Goal: Transaction & Acquisition: Purchase product/service

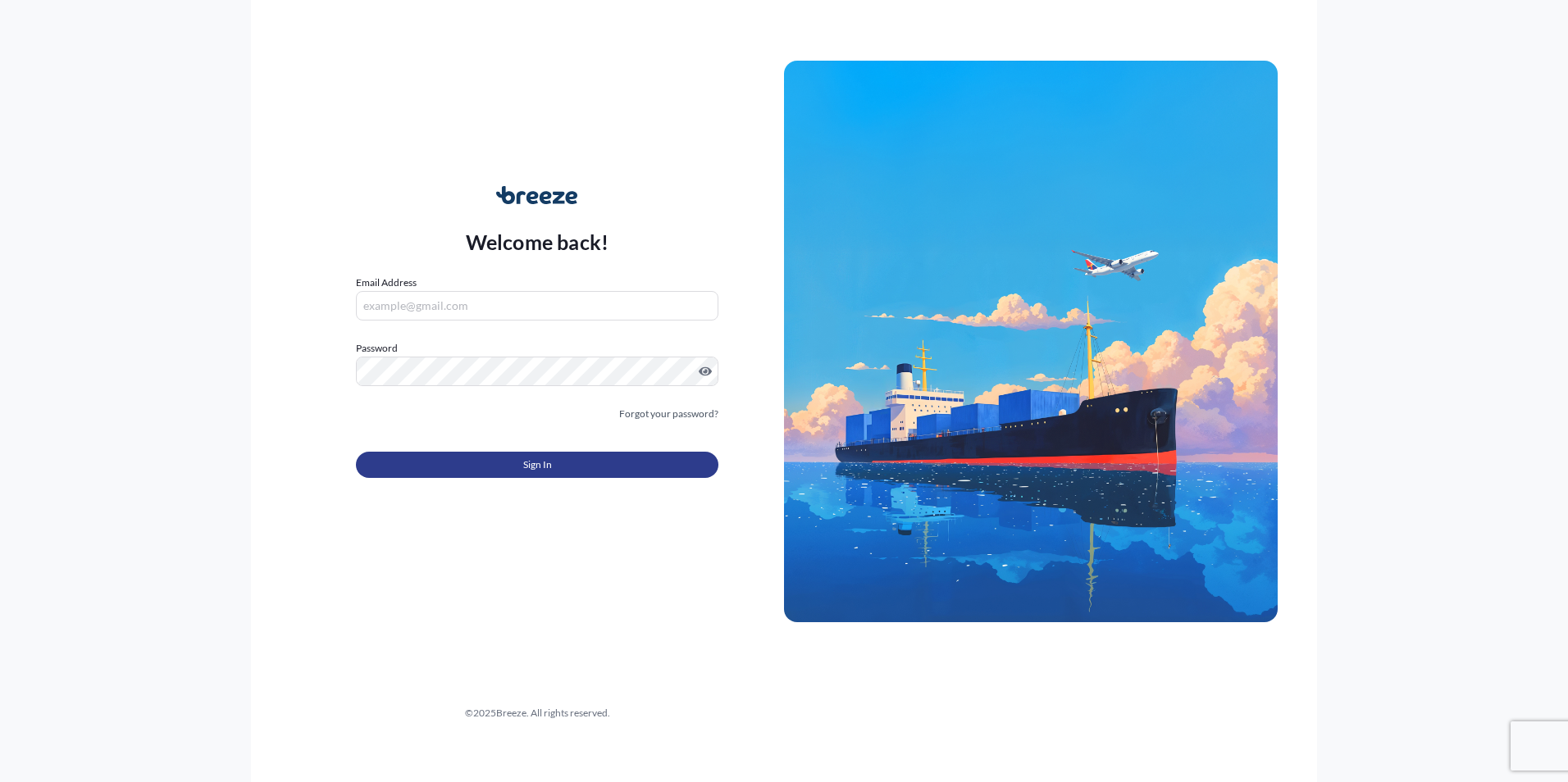
type input "[EMAIL_ADDRESS][DOMAIN_NAME]"
click at [497, 461] on button "Sign In" at bounding box center [536, 464] width 362 height 27
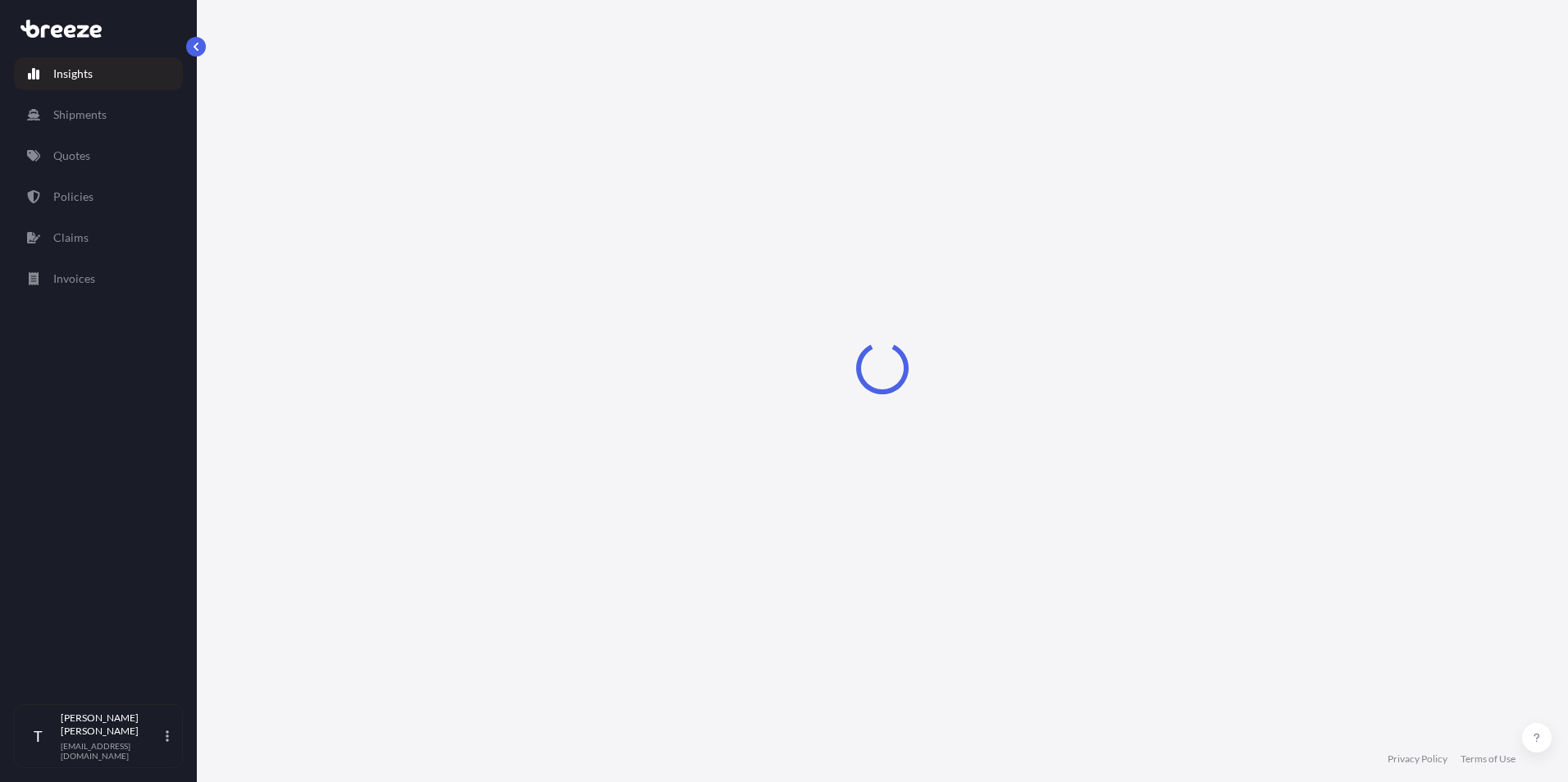
select select "2025"
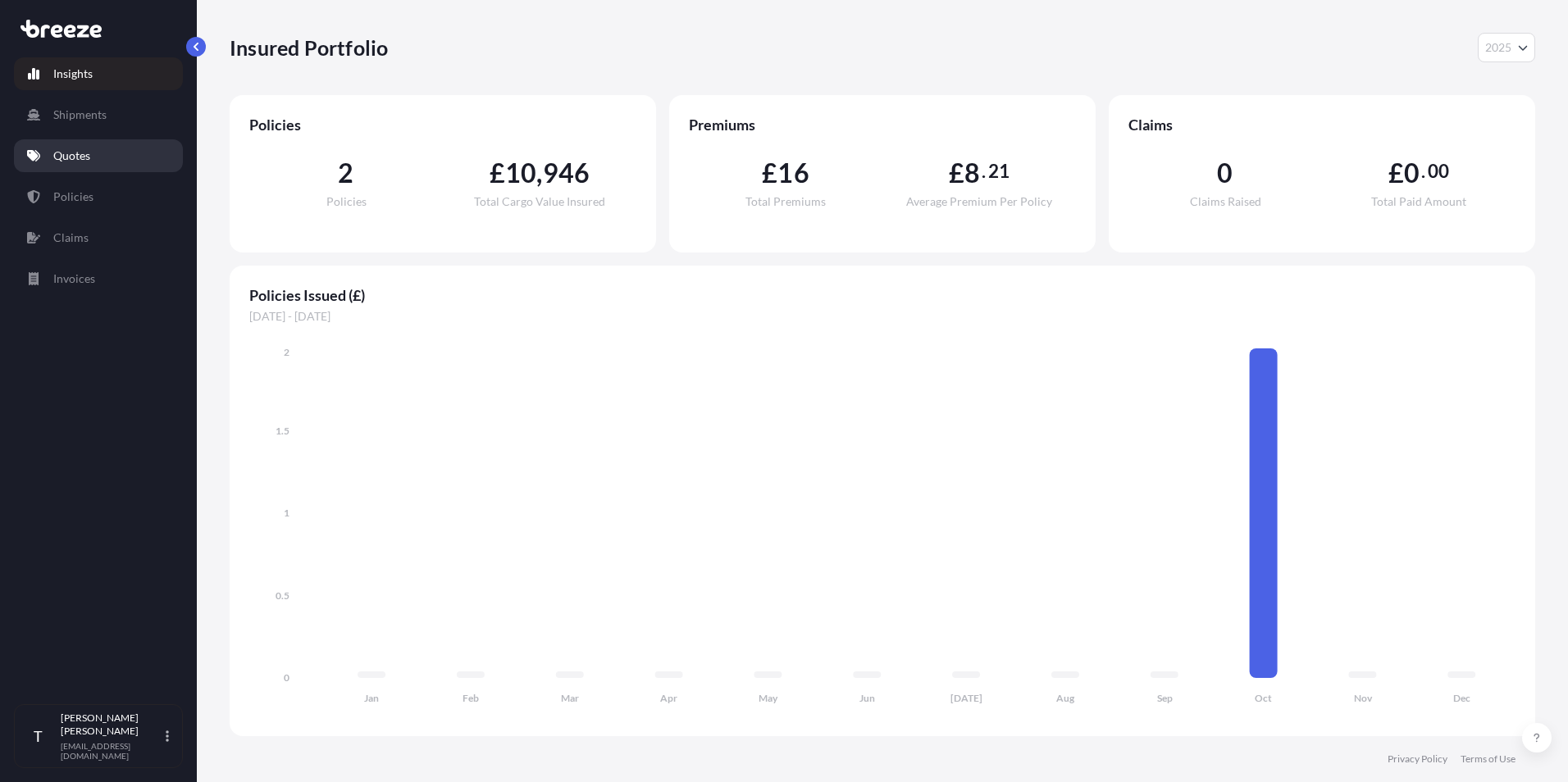
click at [71, 142] on link "Quotes" at bounding box center [98, 156] width 169 height 33
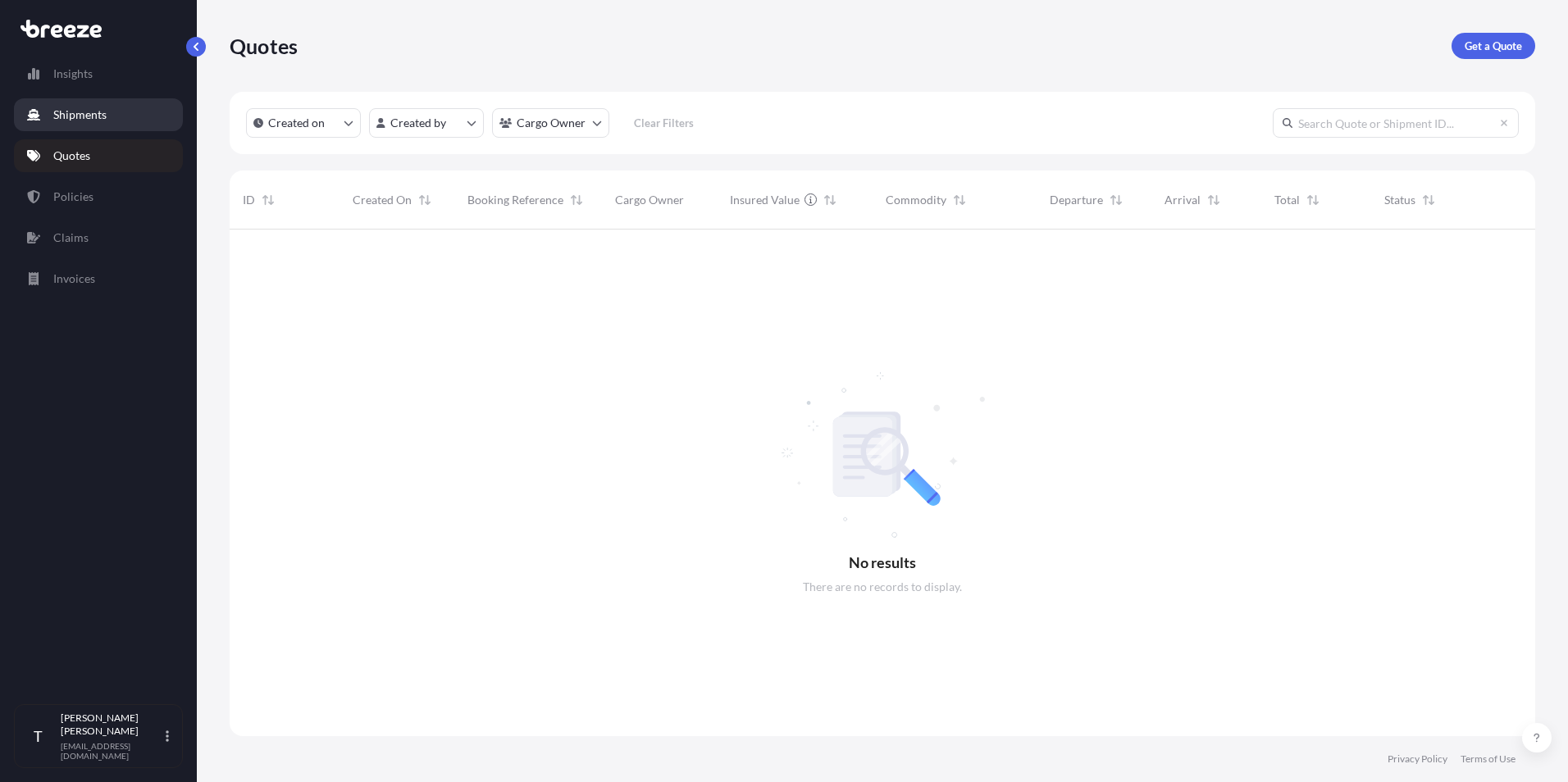
scroll to position [553, 1293]
click at [71, 118] on p "Shipments" at bounding box center [80, 114] width 53 height 16
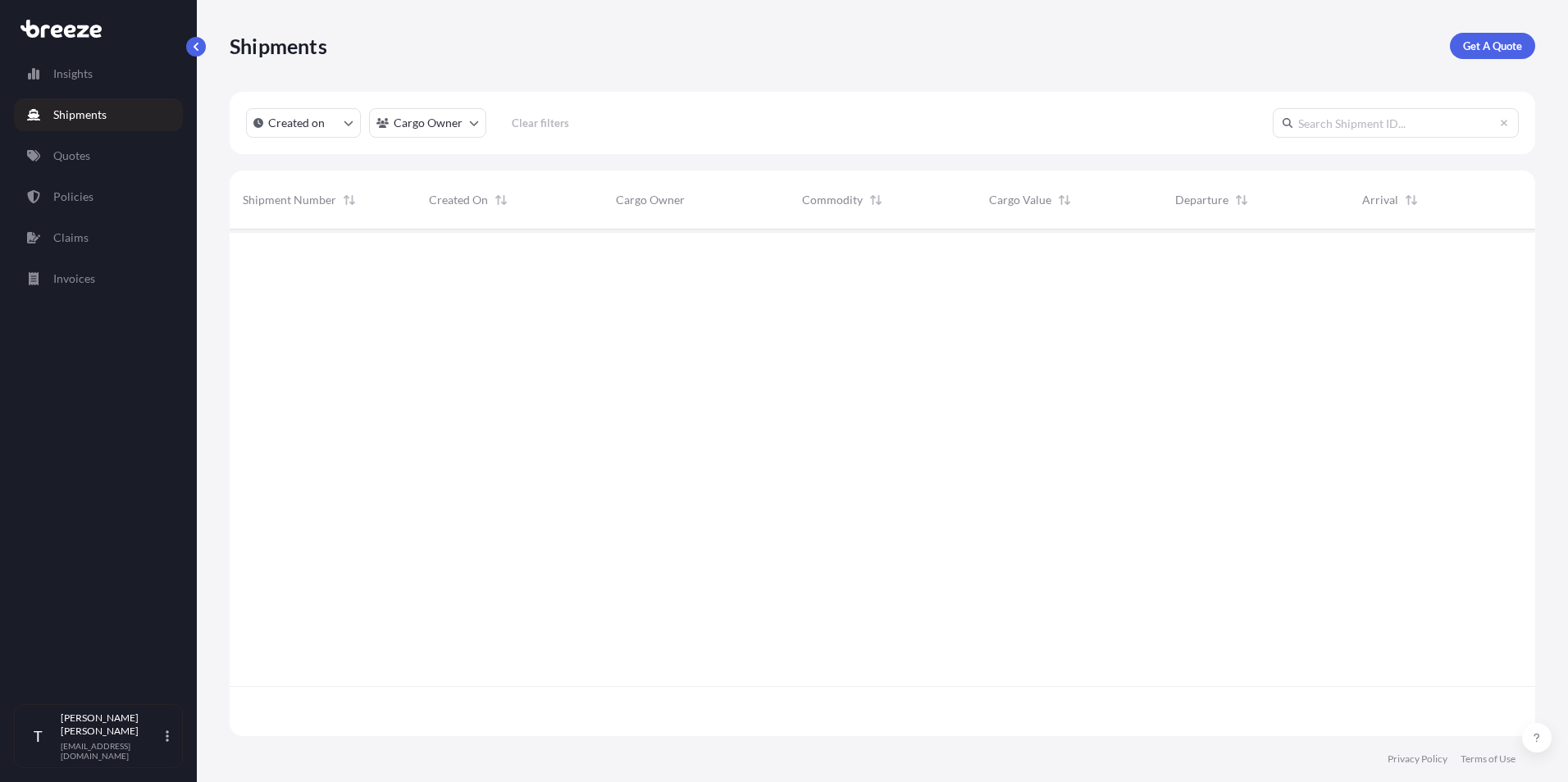
scroll to position [553, 1293]
click at [78, 198] on p "Policies" at bounding box center [73, 196] width 40 height 16
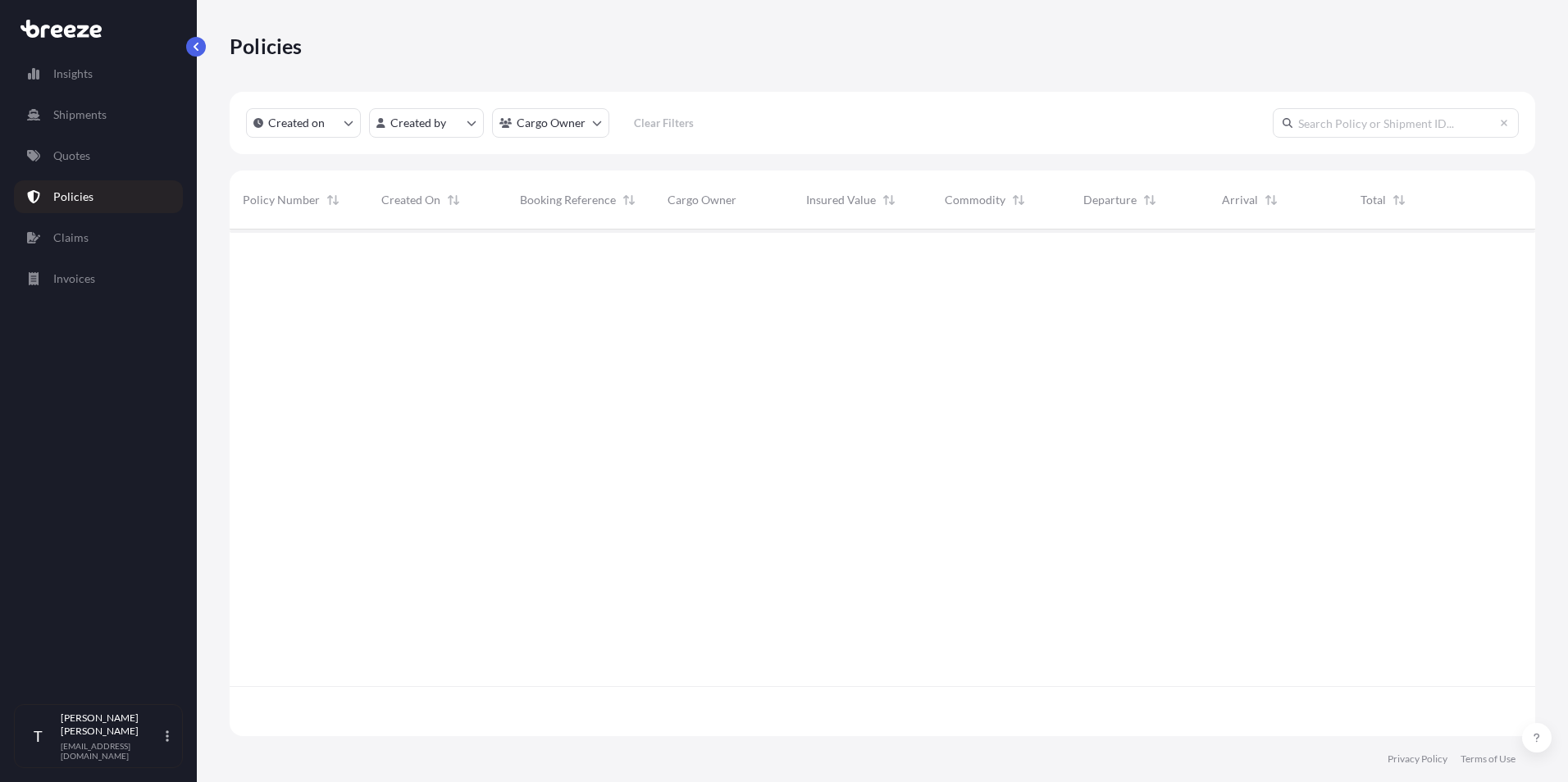
scroll to position [504, 1293]
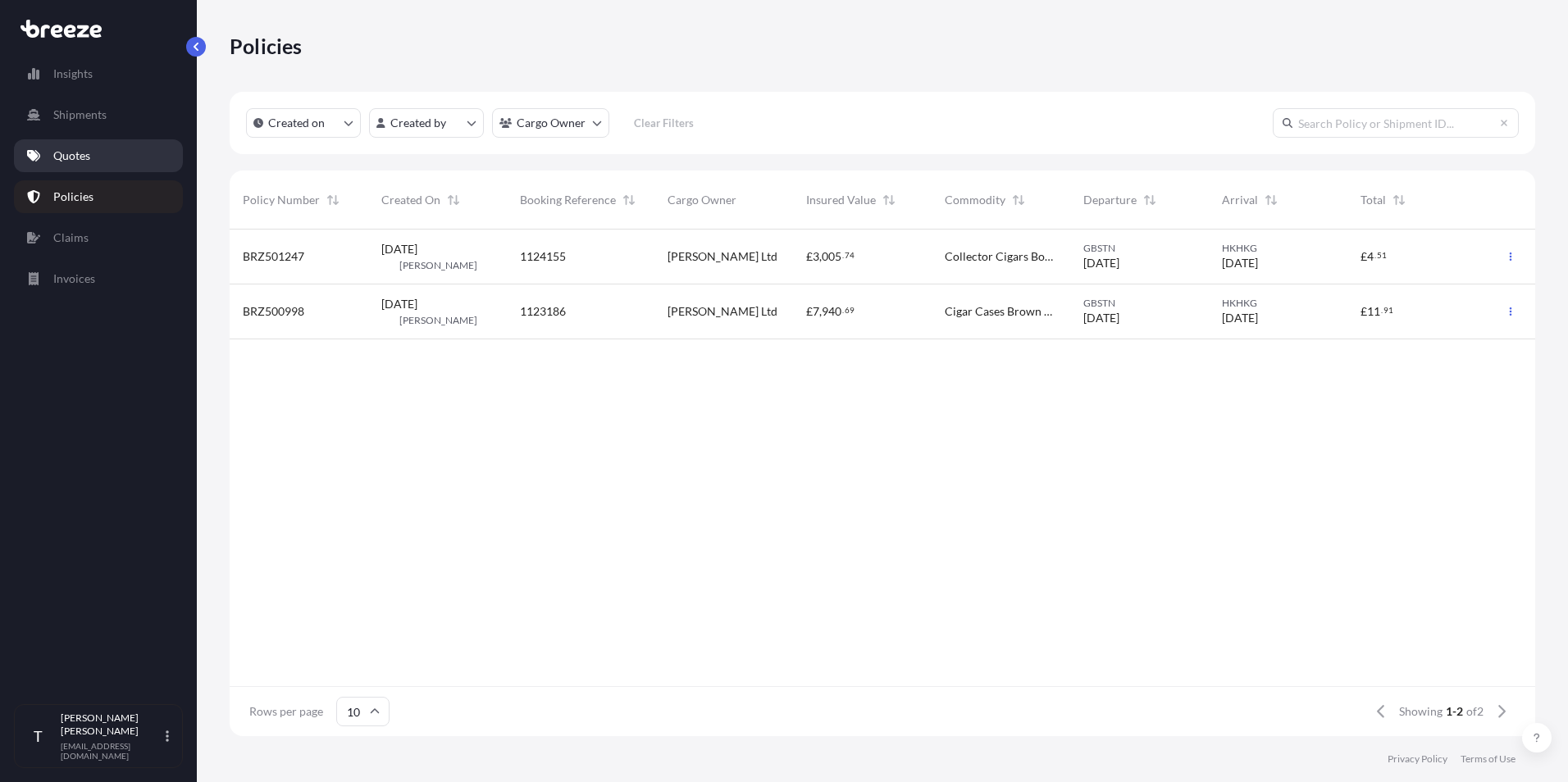
click at [74, 161] on p "Quotes" at bounding box center [71, 155] width 37 height 16
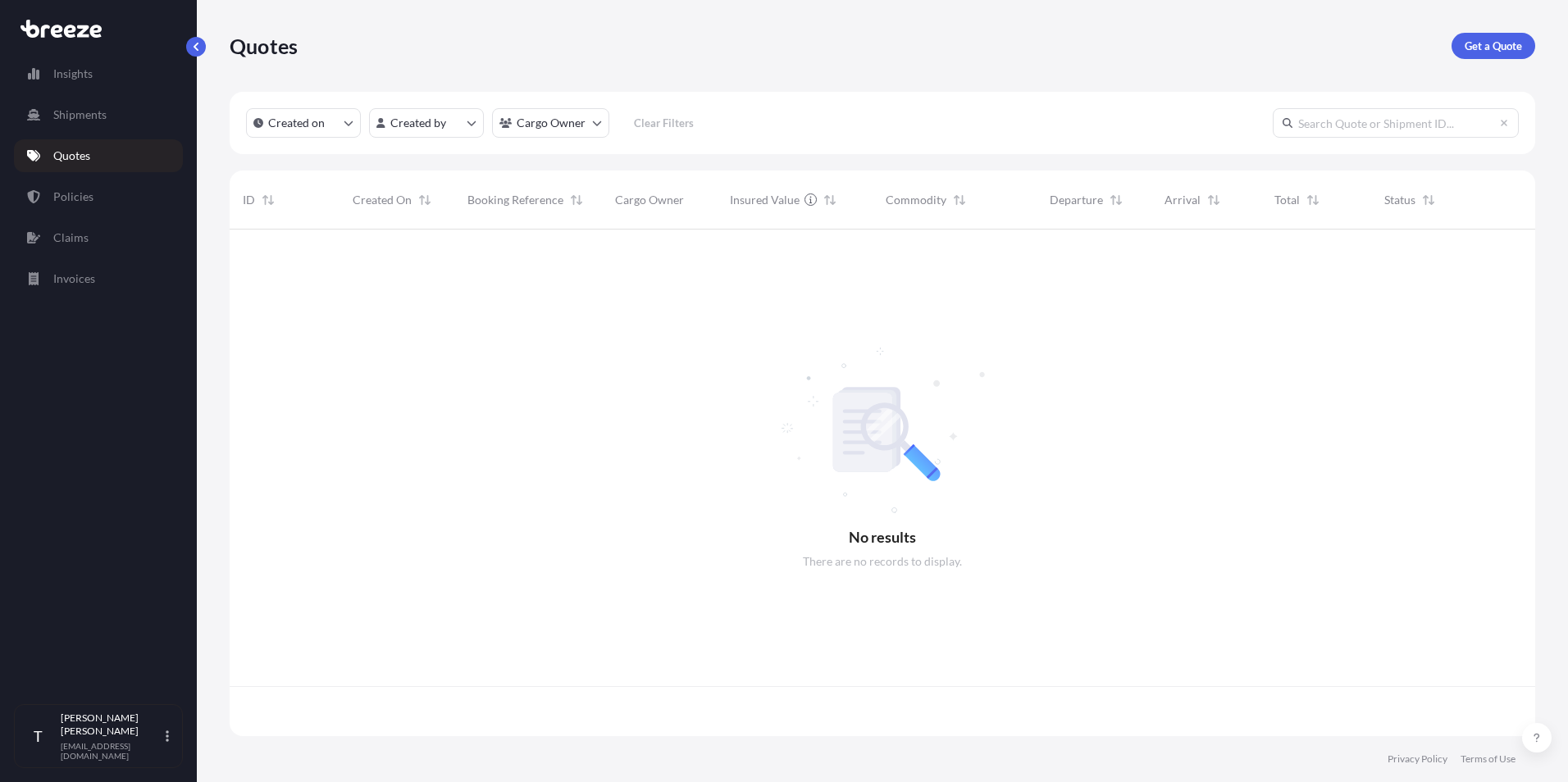
scroll to position [504, 1293]
click at [1473, 45] on p "Get a Quote" at bounding box center [1493, 45] width 57 height 16
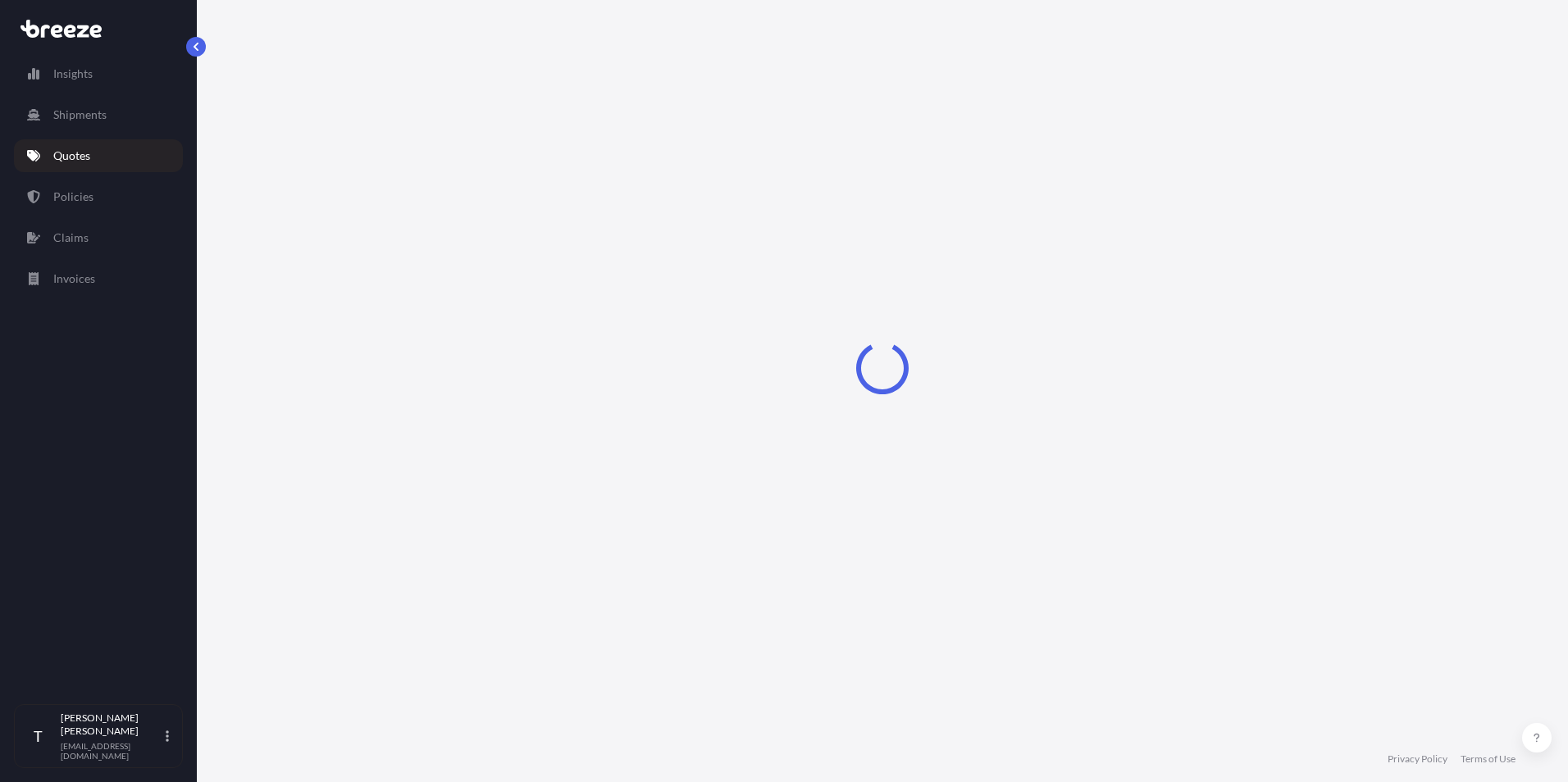
select select "Sea"
select select "1"
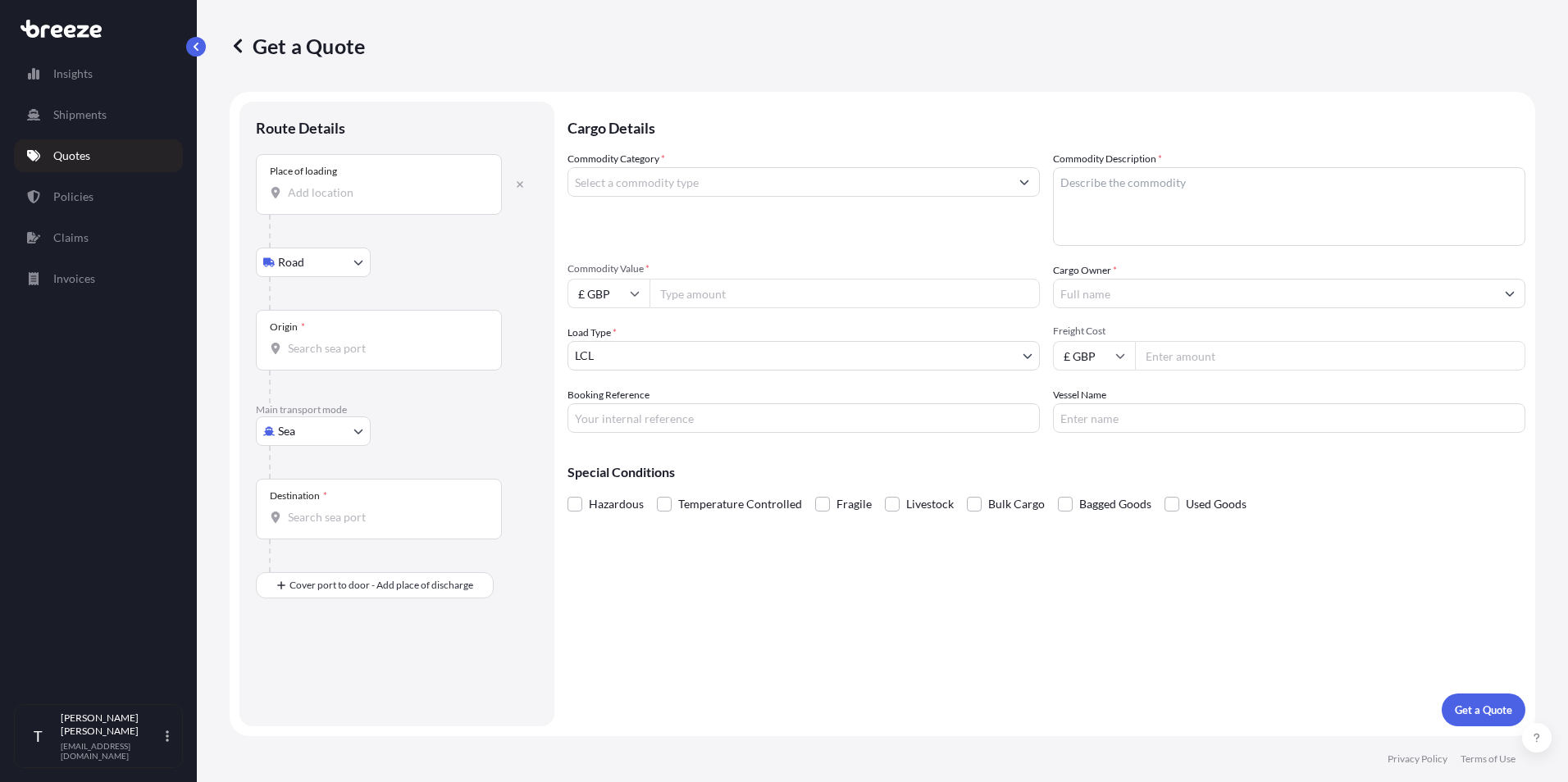
click at [432, 196] on input "Place of loading" at bounding box center [385, 192] width 194 height 16
type input "b"
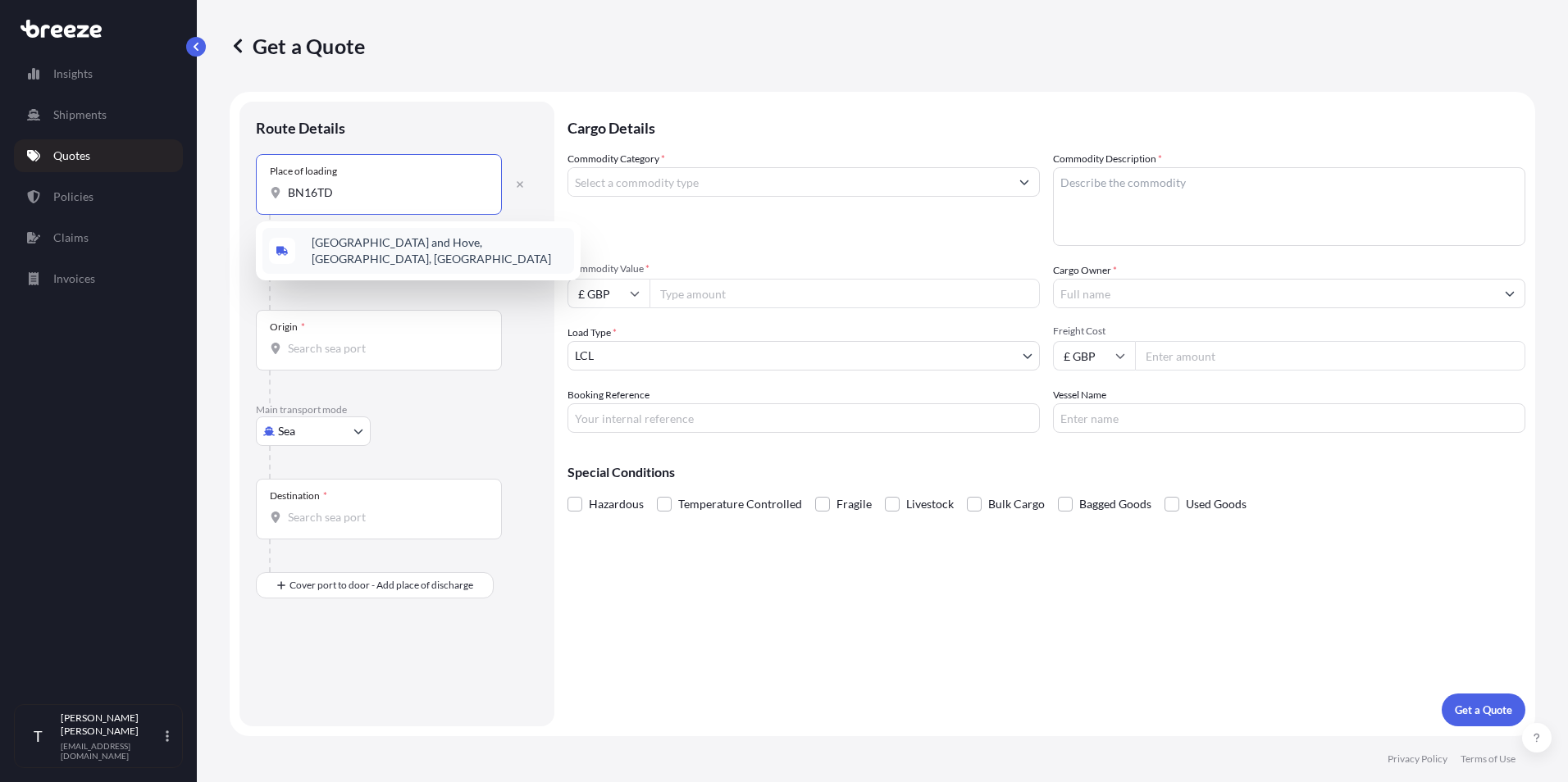
click at [434, 247] on span "[GEOGRAPHIC_DATA] and Hove, [GEOGRAPHIC_DATA], [GEOGRAPHIC_DATA]" at bounding box center [440, 251] width 256 height 33
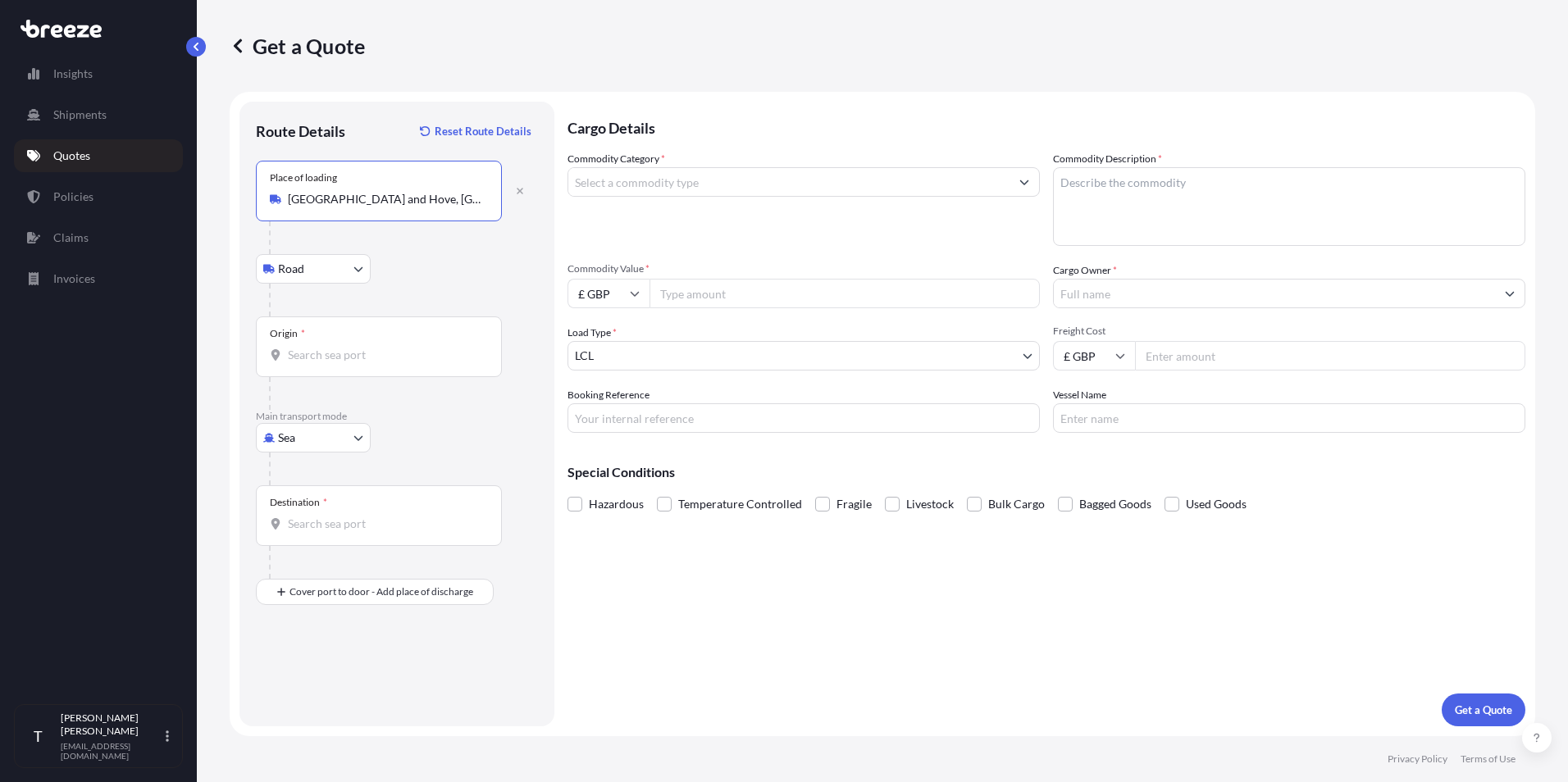
type input "[GEOGRAPHIC_DATA] and Hove, [GEOGRAPHIC_DATA], [GEOGRAPHIC_DATA]"
click at [313, 438] on body "1 option available. Insights Shipments Quotes Policies Claims Invoices T [PERSO…" at bounding box center [784, 391] width 1568 height 782
click at [311, 510] on div "Air" at bounding box center [313, 510] width 102 height 29
select select "Air"
click at [317, 360] on input "Origin *" at bounding box center [385, 355] width 194 height 16
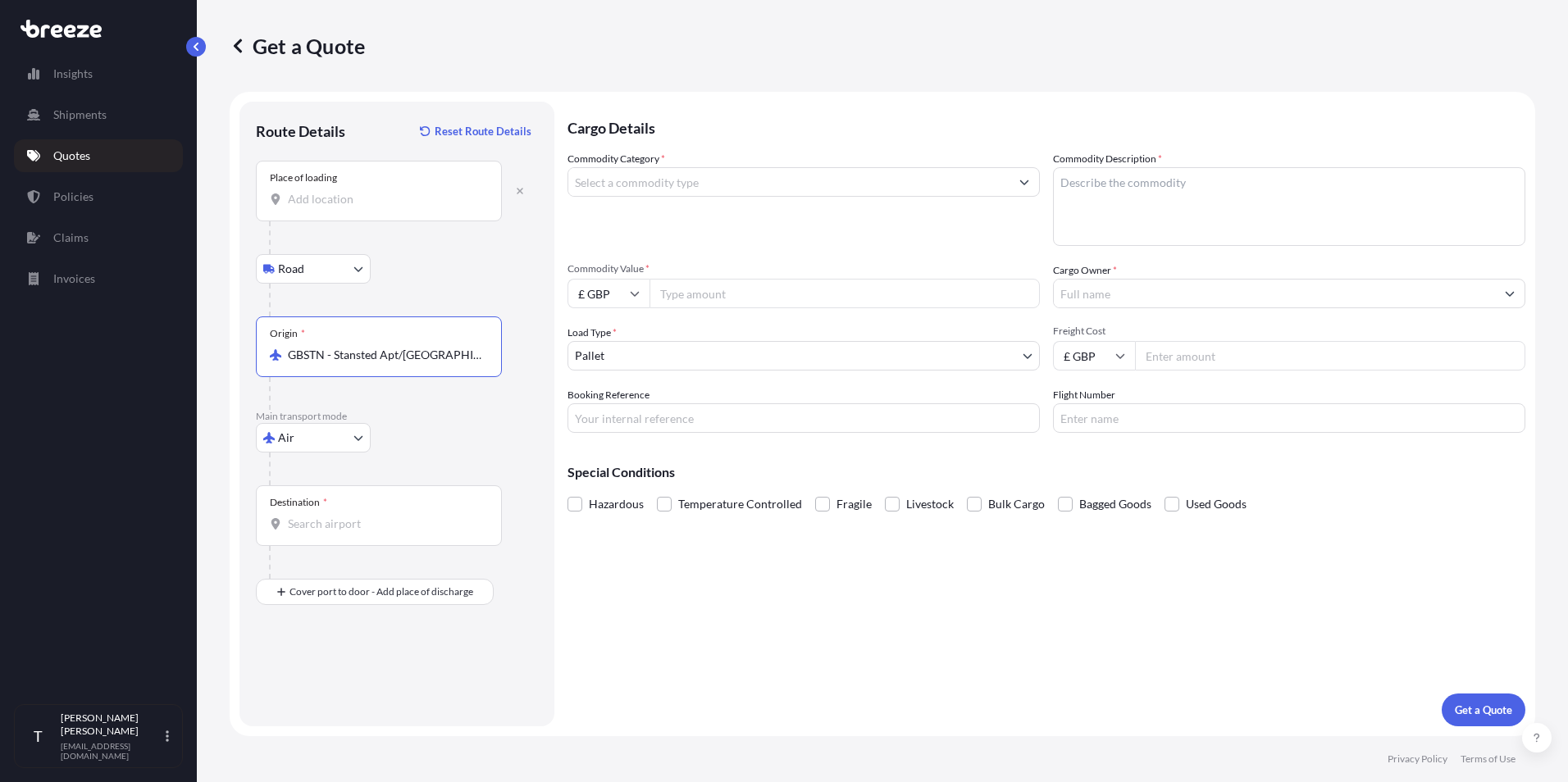
type input "GBSTN - Stansted Apt/[GEOGRAPHIC_DATA], [GEOGRAPHIC_DATA]"
click at [354, 196] on input "Place of loading" at bounding box center [385, 199] width 194 height 16
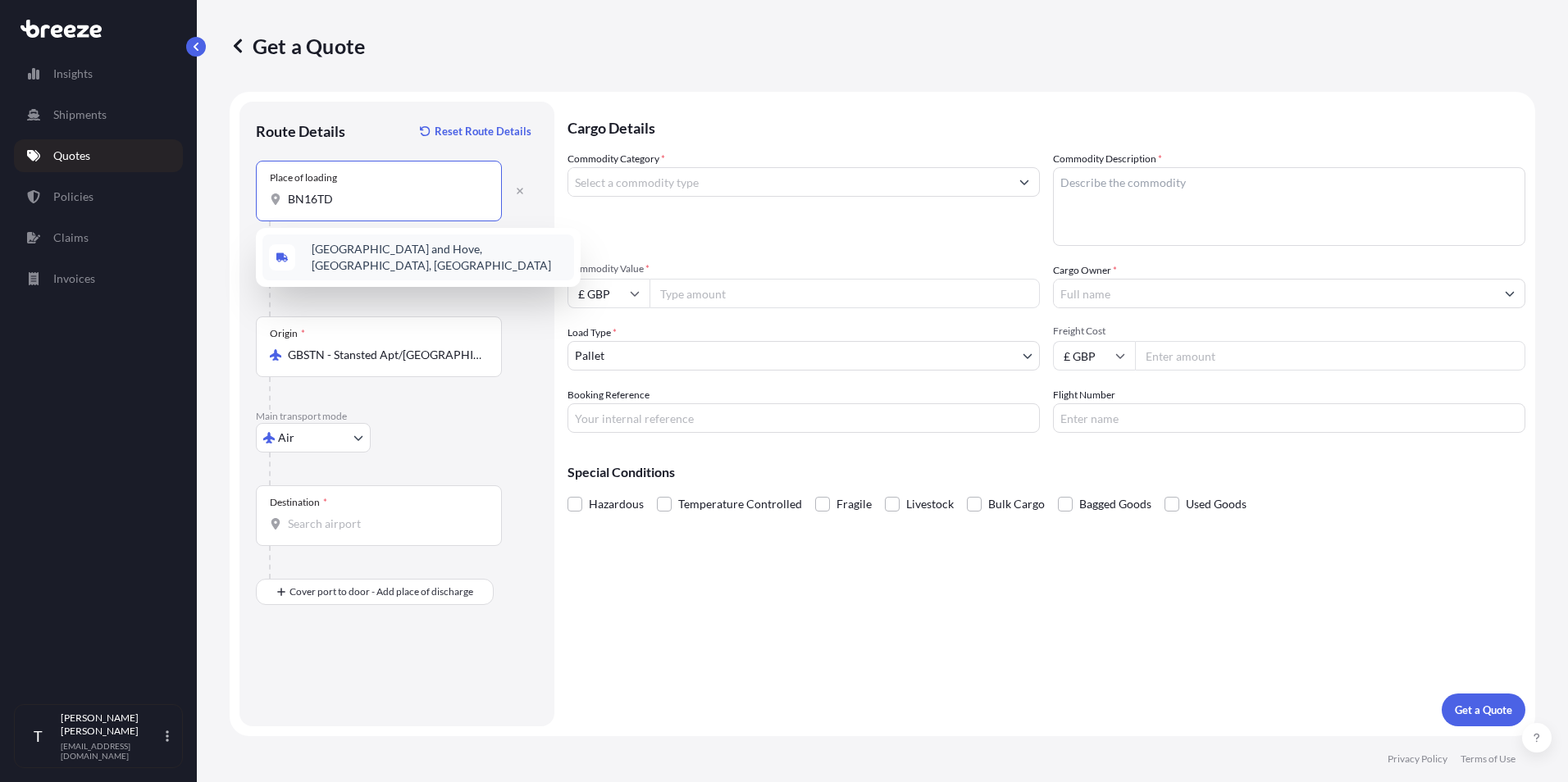
click at [356, 254] on span "[GEOGRAPHIC_DATA] and Hove, [GEOGRAPHIC_DATA], [GEOGRAPHIC_DATA]" at bounding box center [440, 257] width 256 height 33
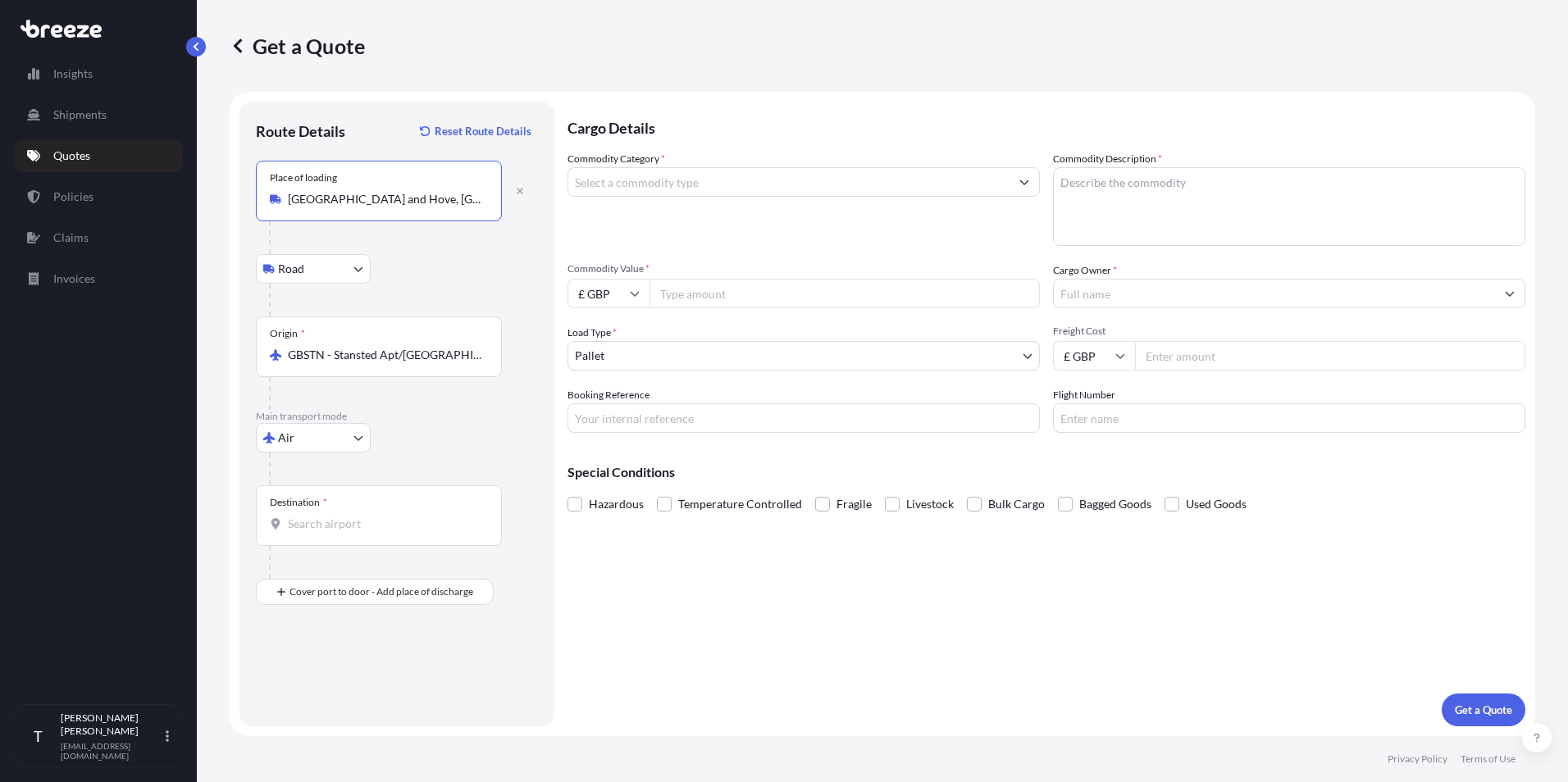
type input "[GEOGRAPHIC_DATA] and Hove, [GEOGRAPHIC_DATA], [GEOGRAPHIC_DATA]"
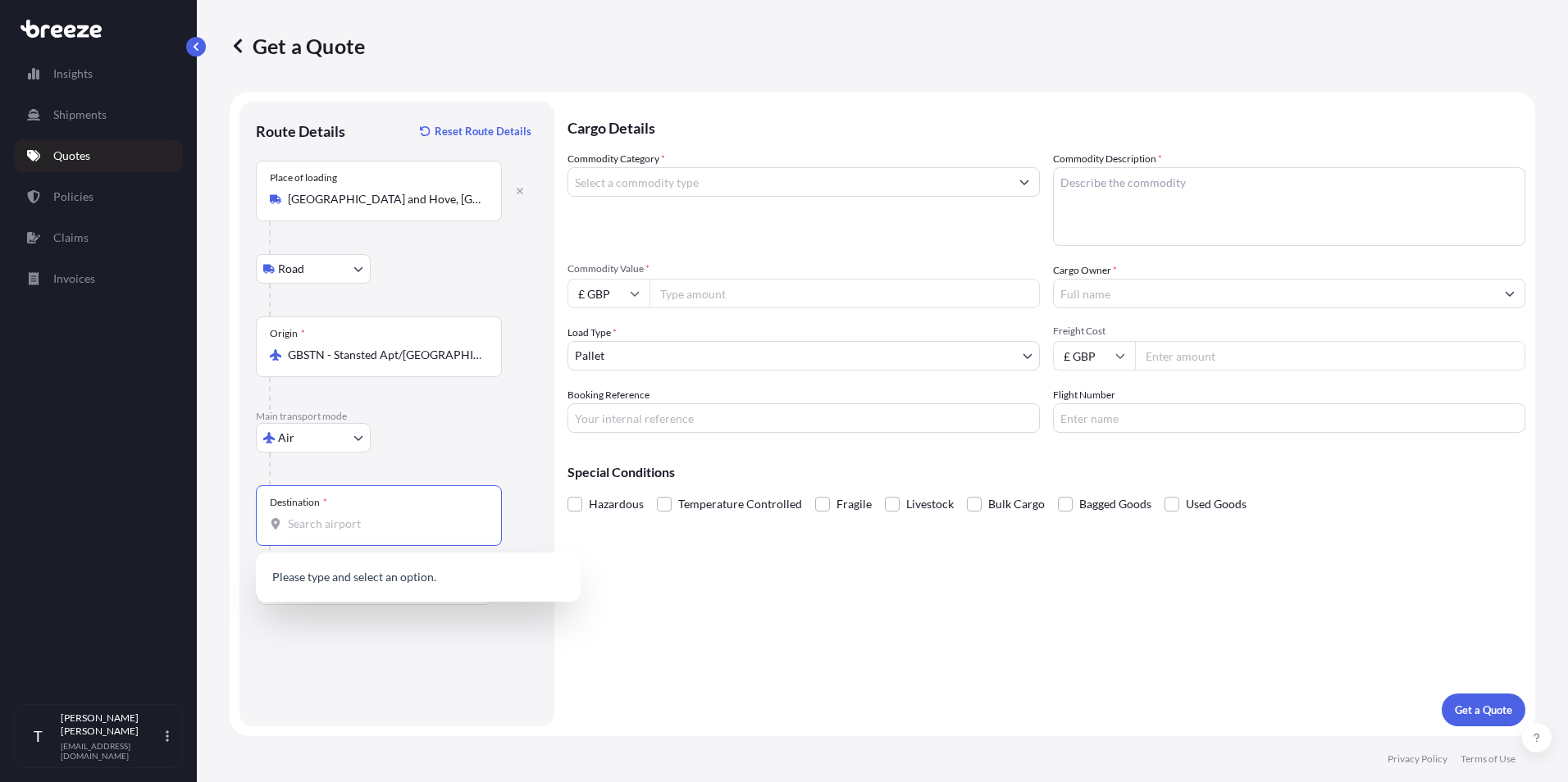
click at [343, 528] on input "Destination *" at bounding box center [385, 523] width 194 height 16
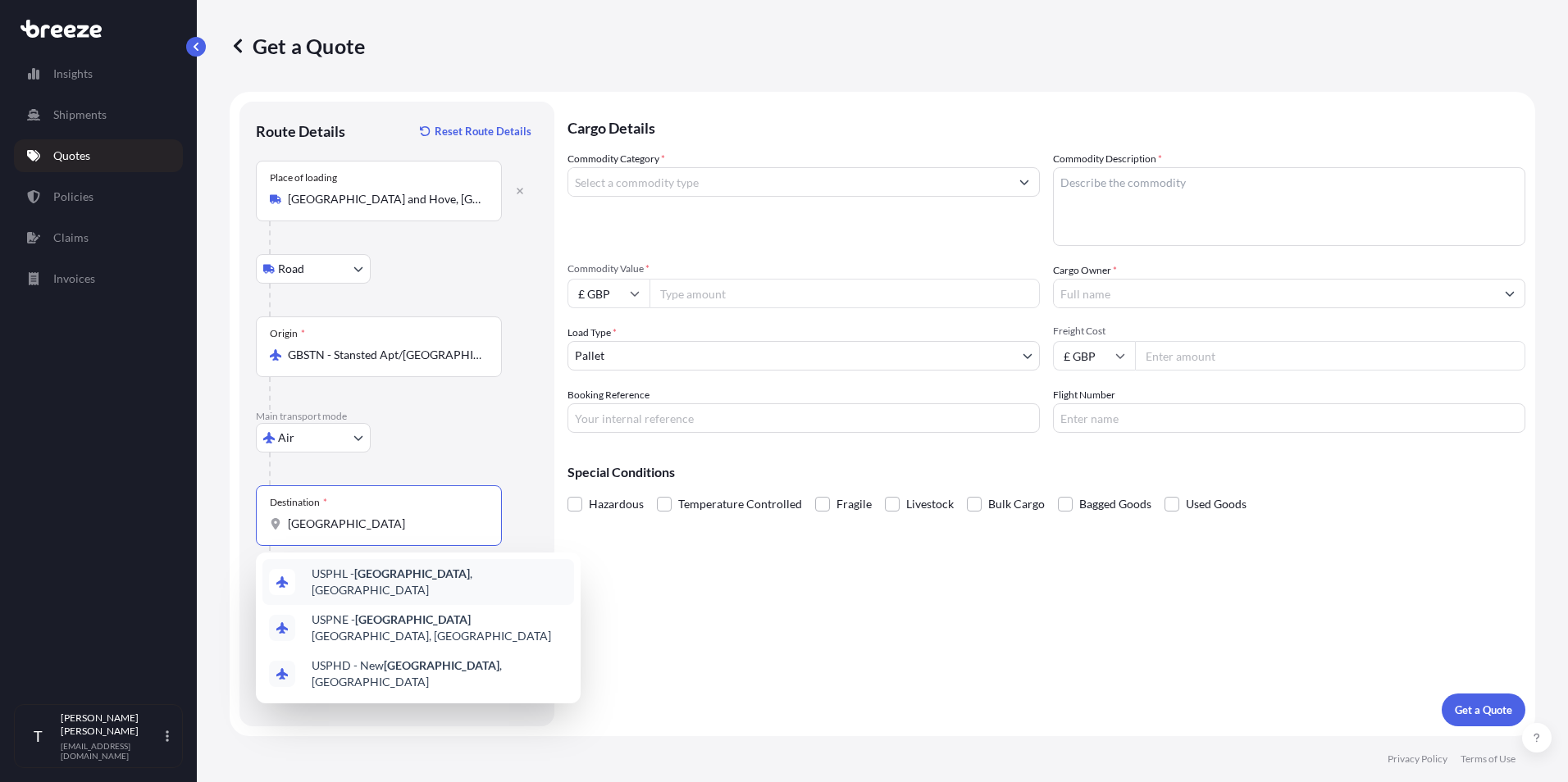
click at [344, 577] on span "USPHL - [GEOGRAPHIC_DATA] , [GEOGRAPHIC_DATA]" at bounding box center [440, 582] width 256 height 33
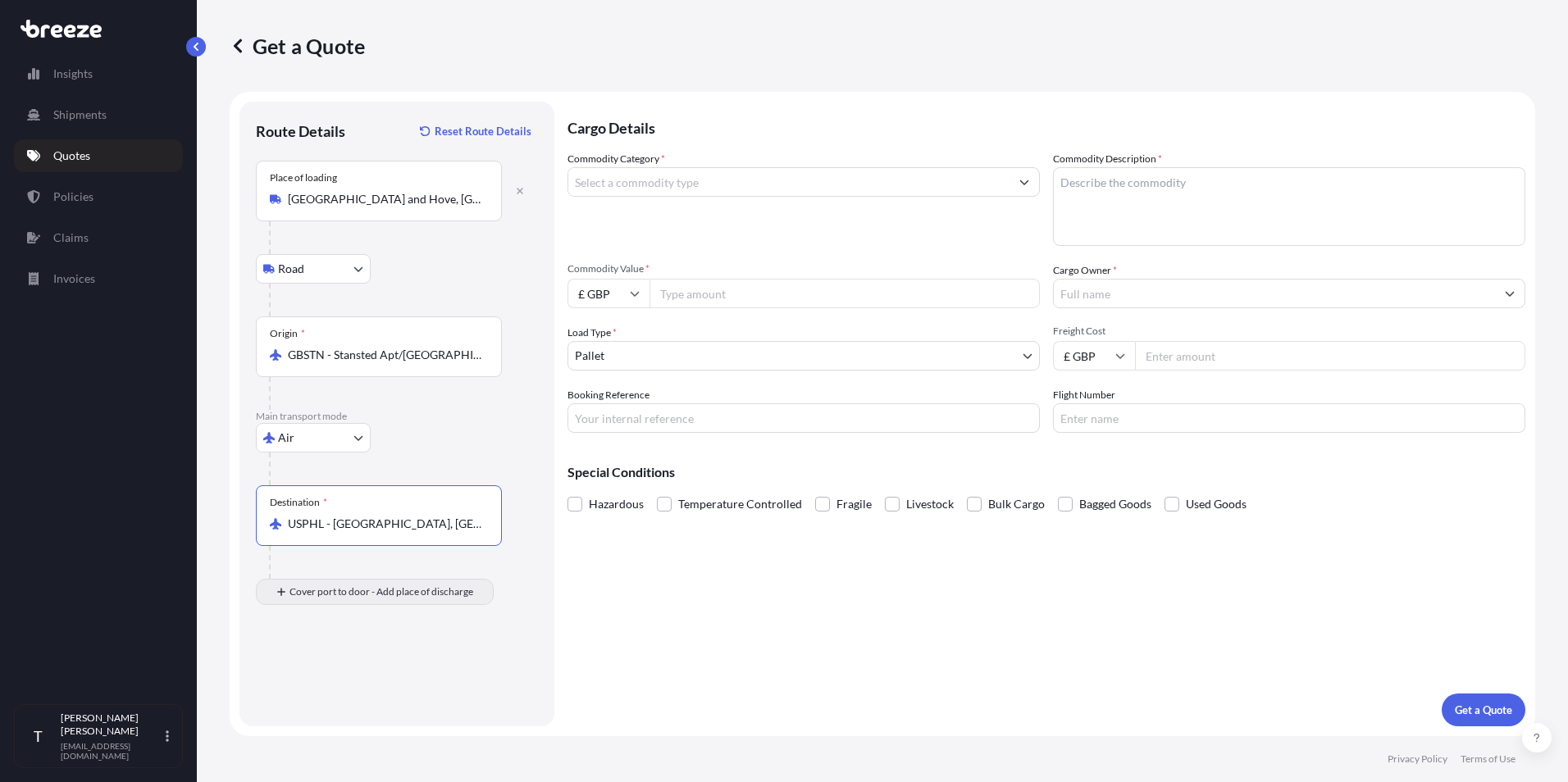
type input "USPHL - [GEOGRAPHIC_DATA], [GEOGRAPHIC_DATA]"
click at [344, 677] on input "Place of Discharge" at bounding box center [385, 679] width 194 height 16
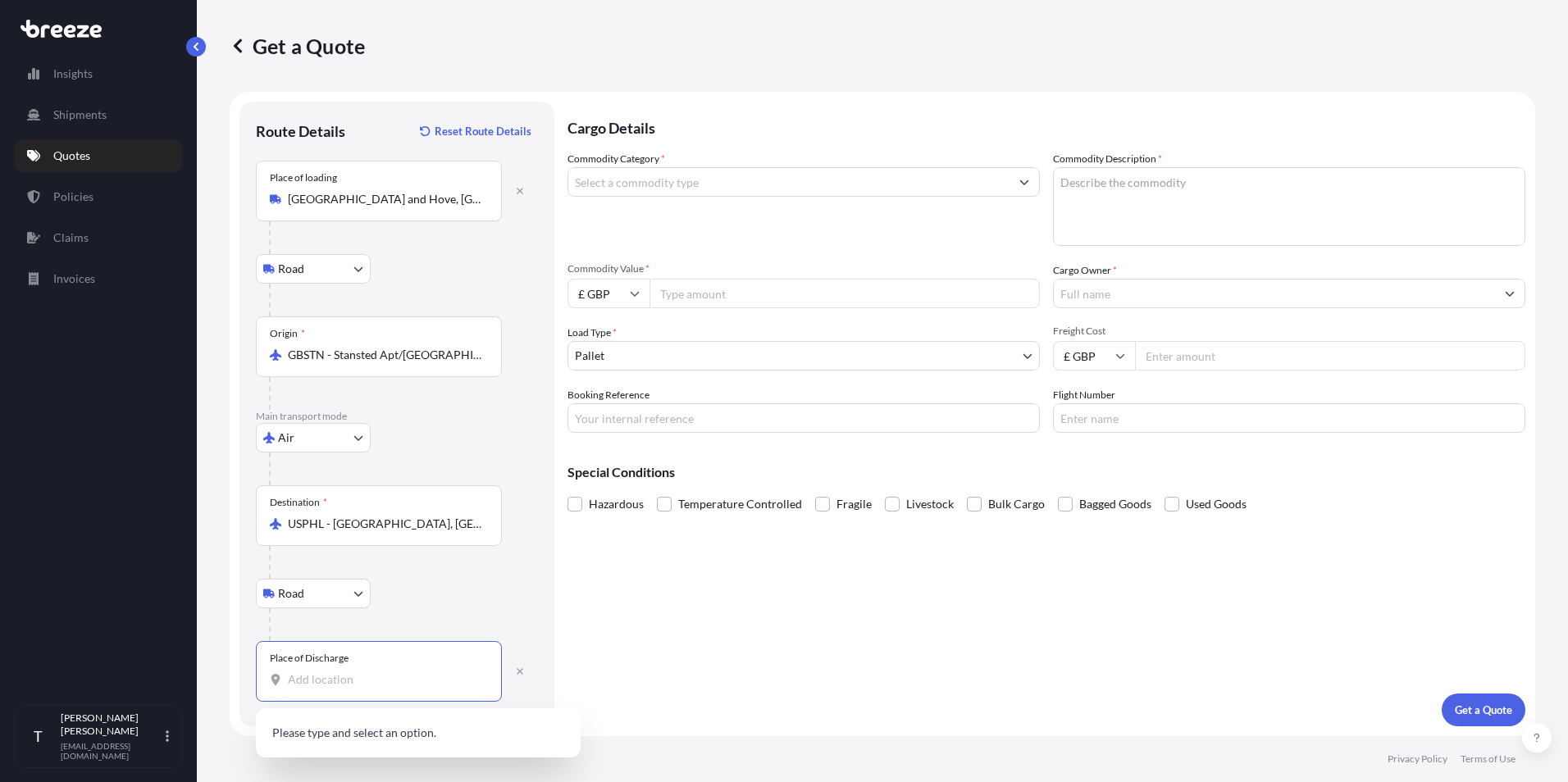
paste input "[STREET_ADDRESS]"
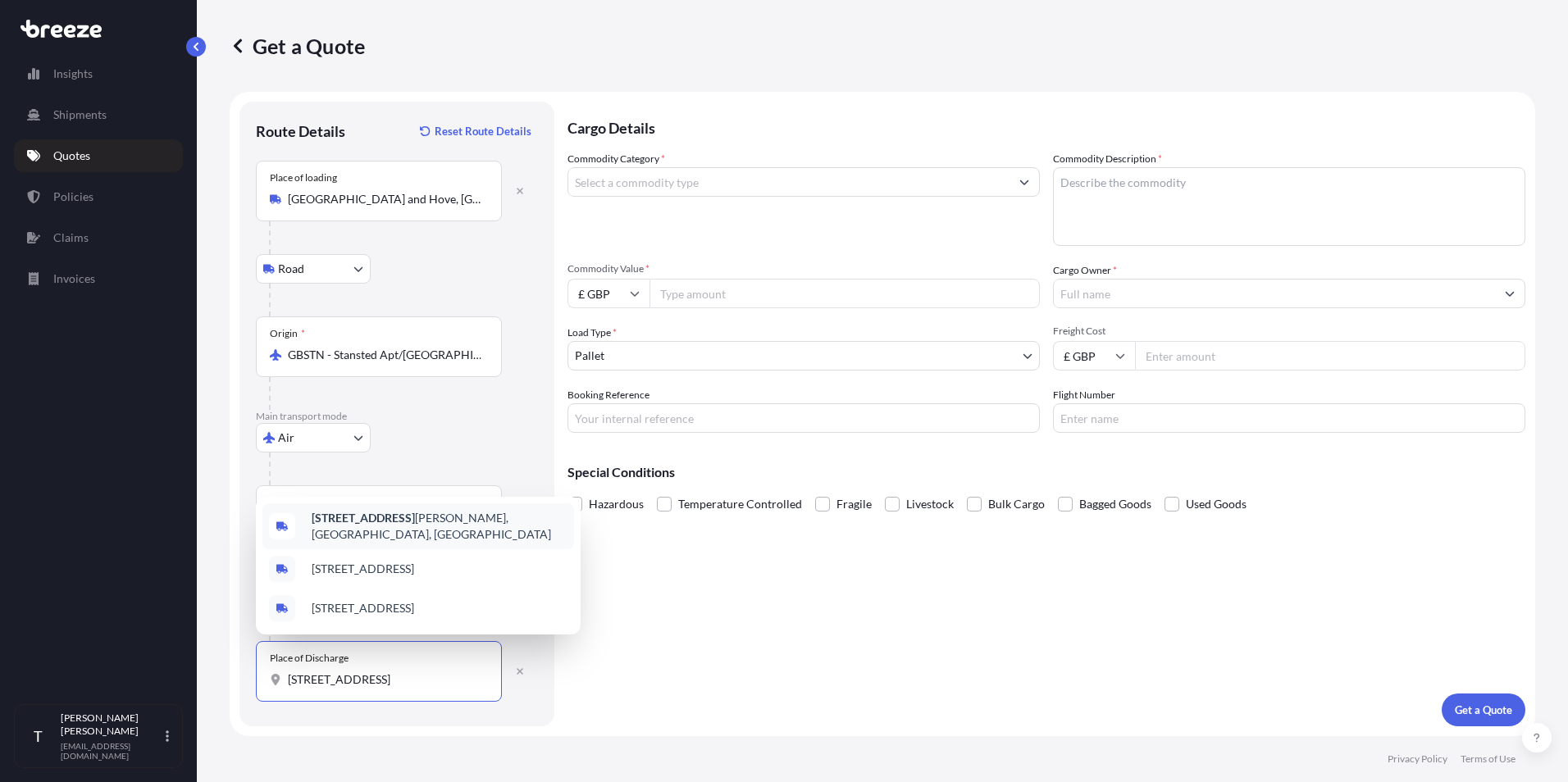
click at [401, 522] on b "[STREET_ADDRESS]" at bounding box center [363, 517] width 104 height 14
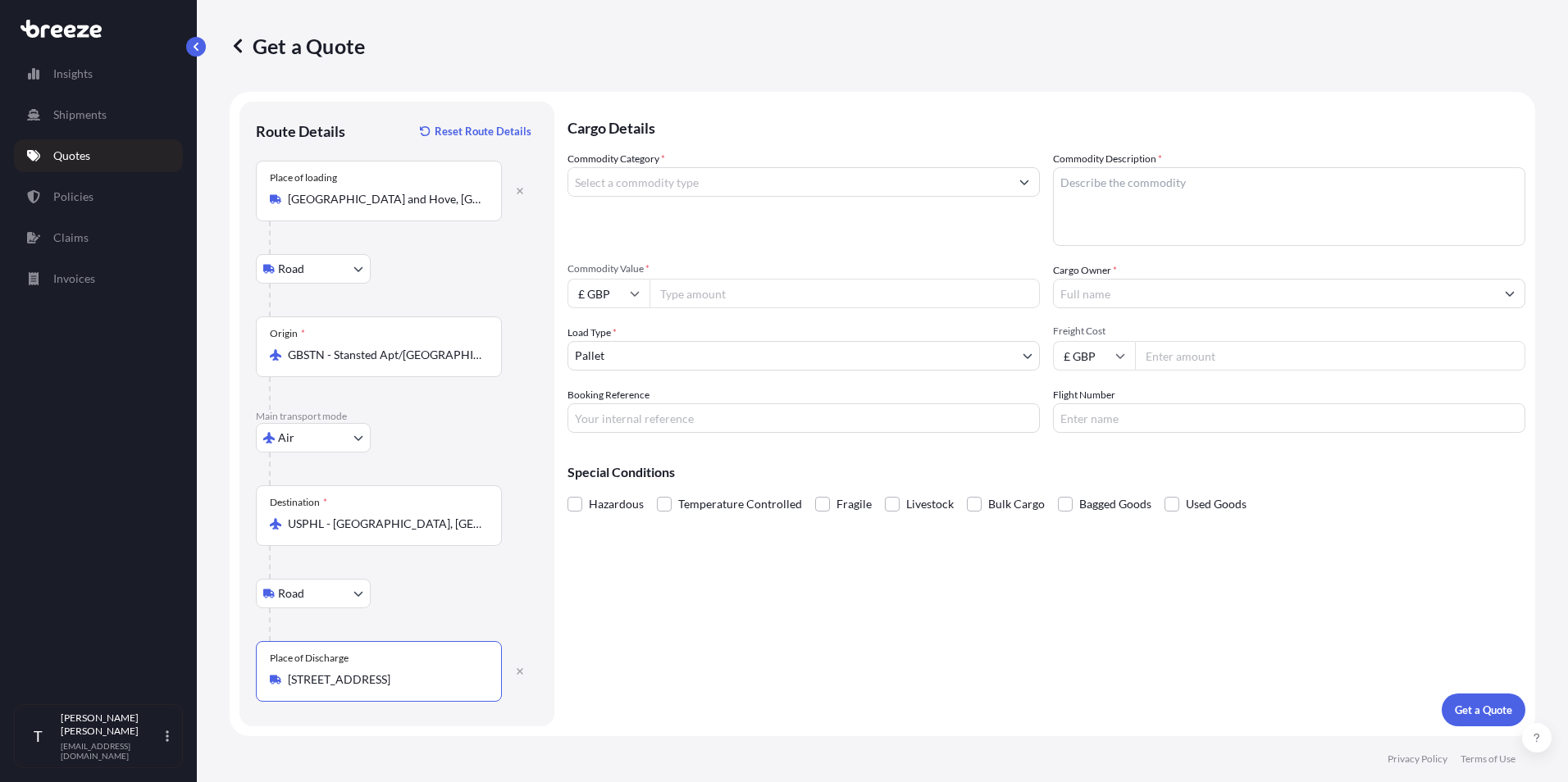
type input "[STREET_ADDRESS]"
click at [709, 180] on input "Commodity Category *" at bounding box center [788, 182] width 441 height 29
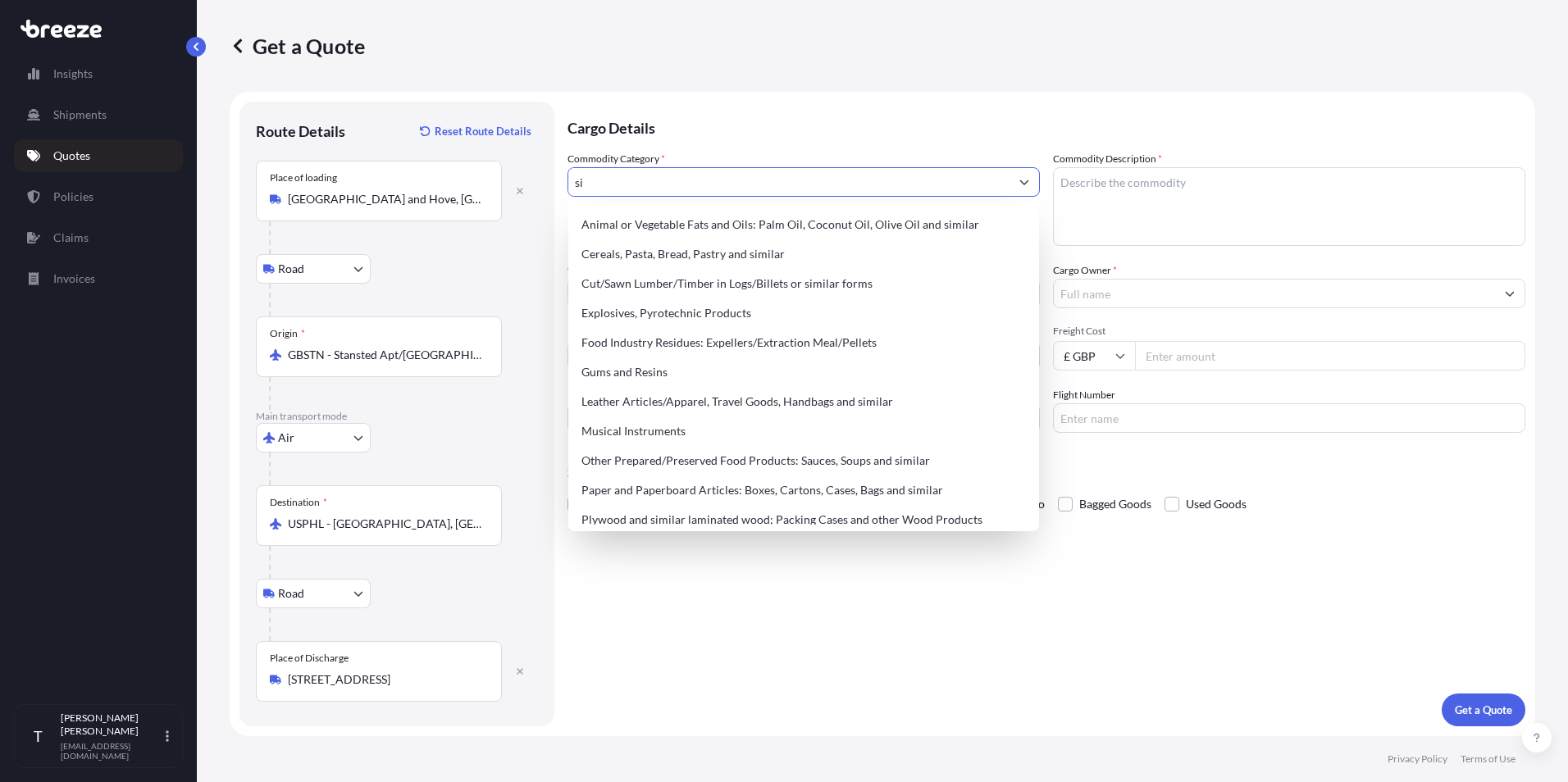
type input "s"
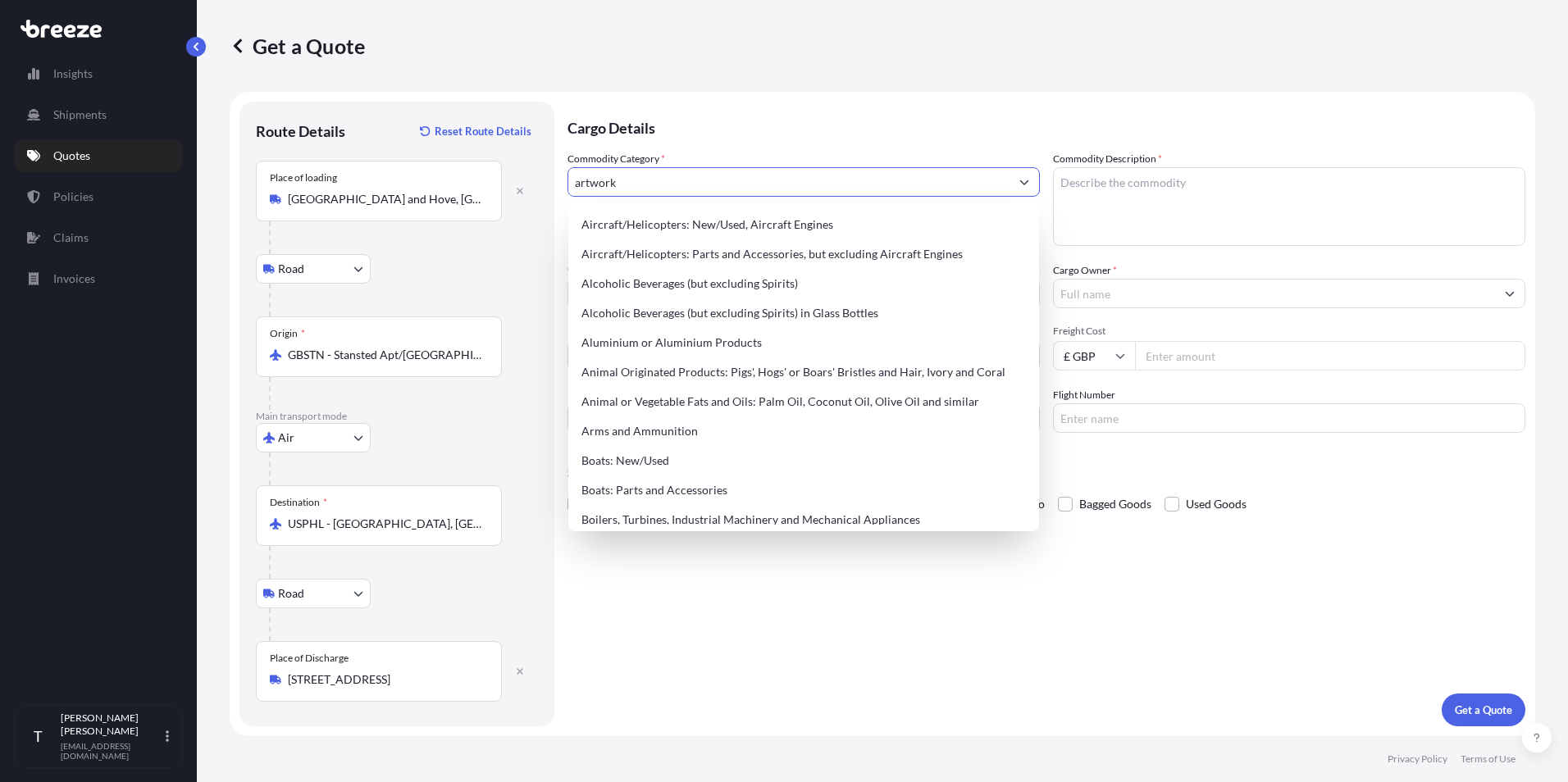
drag, startPoint x: 642, startPoint y: 176, endPoint x: 480, endPoint y: 176, distance: 162.0
click at [480, 176] on form "Route Details Reset Route Details Place of loading [GEOGRAPHIC_DATA], UK Road R…" at bounding box center [882, 414] width 1305 height 644
paste input "Silk applique"
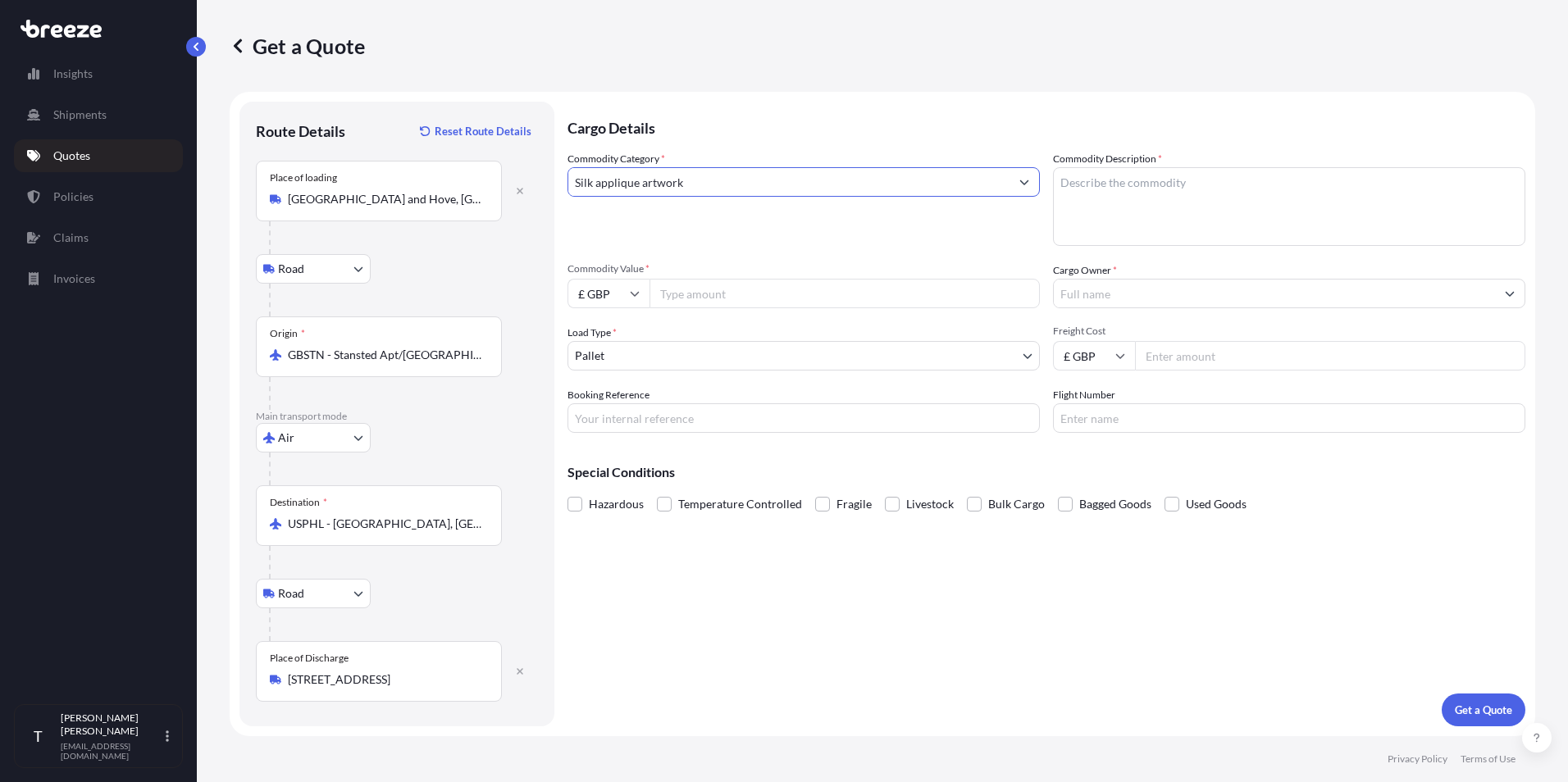
type input "Silk applique artwork"
click at [1170, 188] on textarea "Commodity Description *" at bounding box center [1289, 206] width 472 height 79
paste textarea "Silk applique artwork"
type textarea "Silk applique artwork"
click at [697, 297] on input "Commodity Value *" at bounding box center [844, 293] width 390 height 29
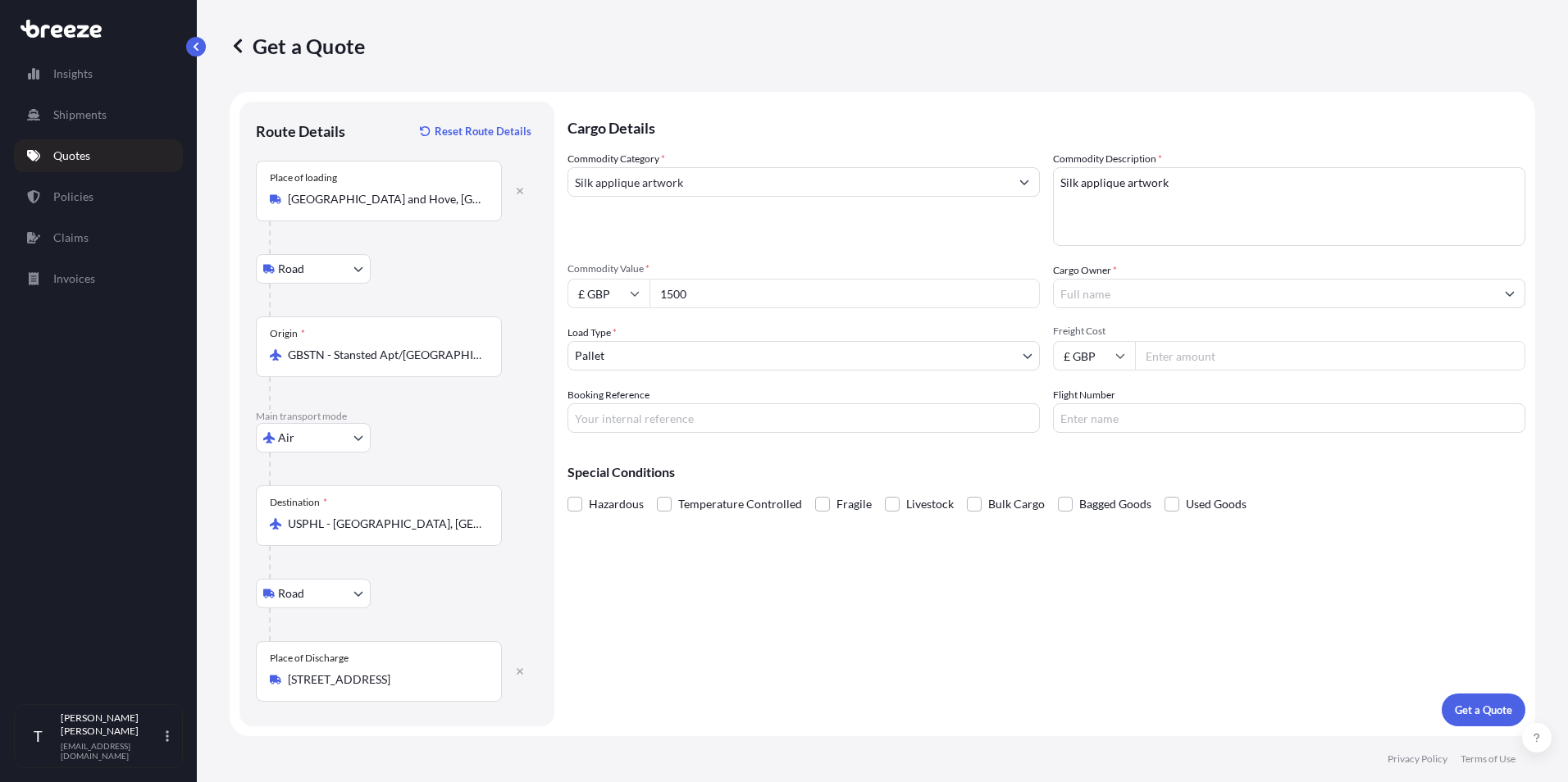
type input "1500"
click at [739, 238] on div "Commodity Category * Silk applique artwork" at bounding box center [803, 198] width 472 height 95
click at [1146, 290] on input "Cargo Owner *" at bounding box center [1274, 293] width 441 height 29
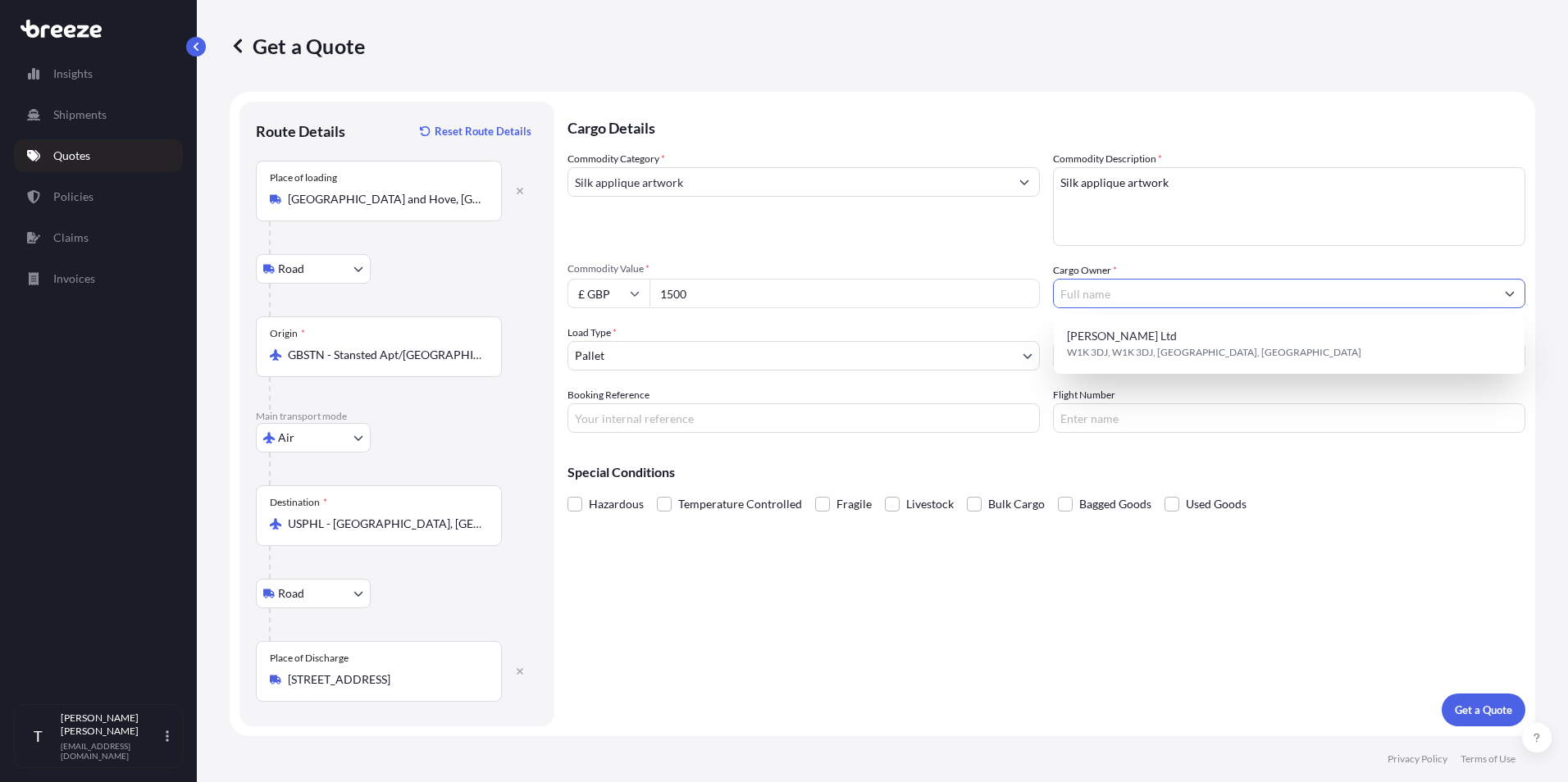
paste input "[PERSON_NAME]"
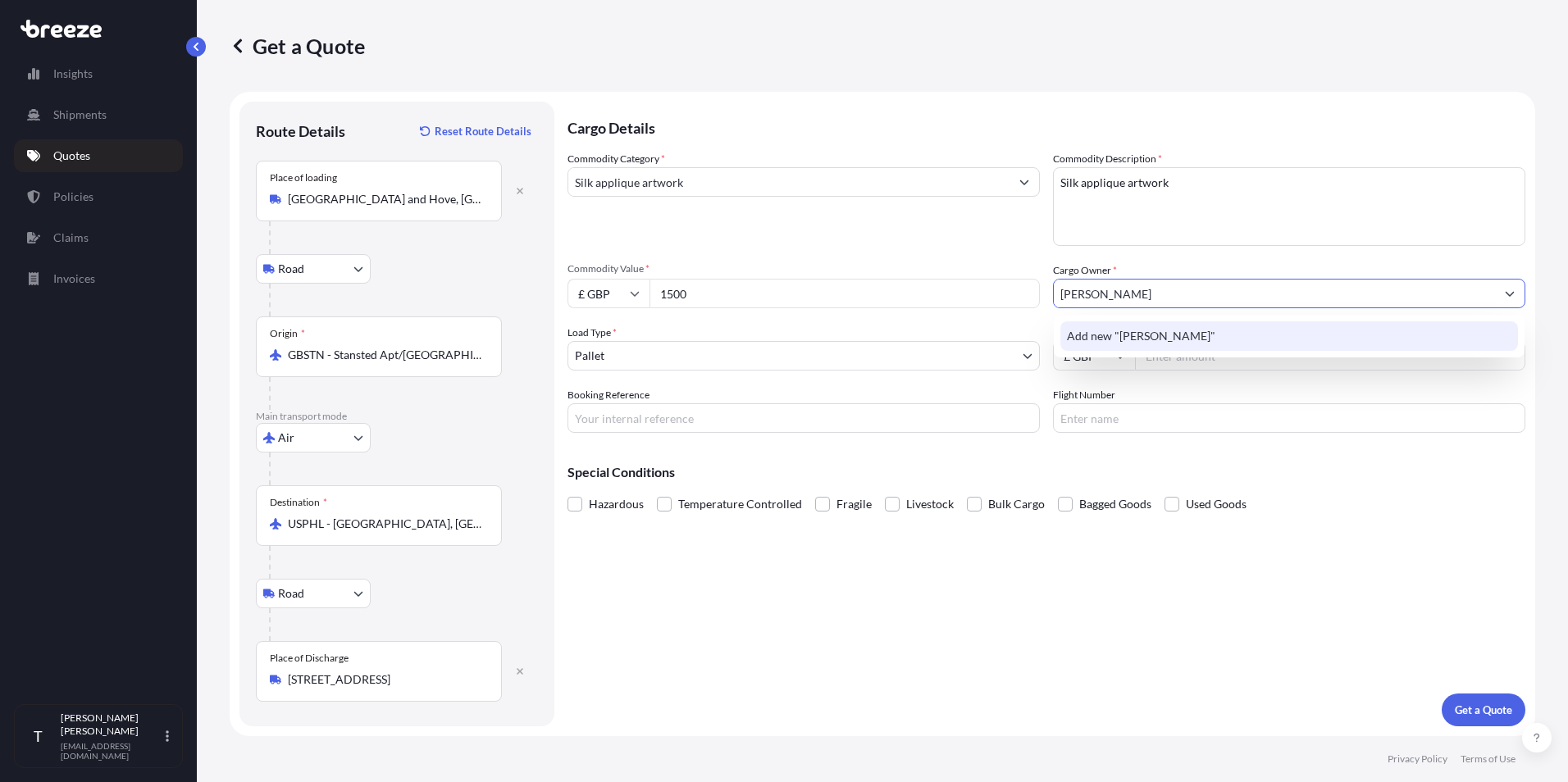
click at [1181, 331] on span "Add new "[PERSON_NAME]"" at bounding box center [1140, 336] width 148 height 16
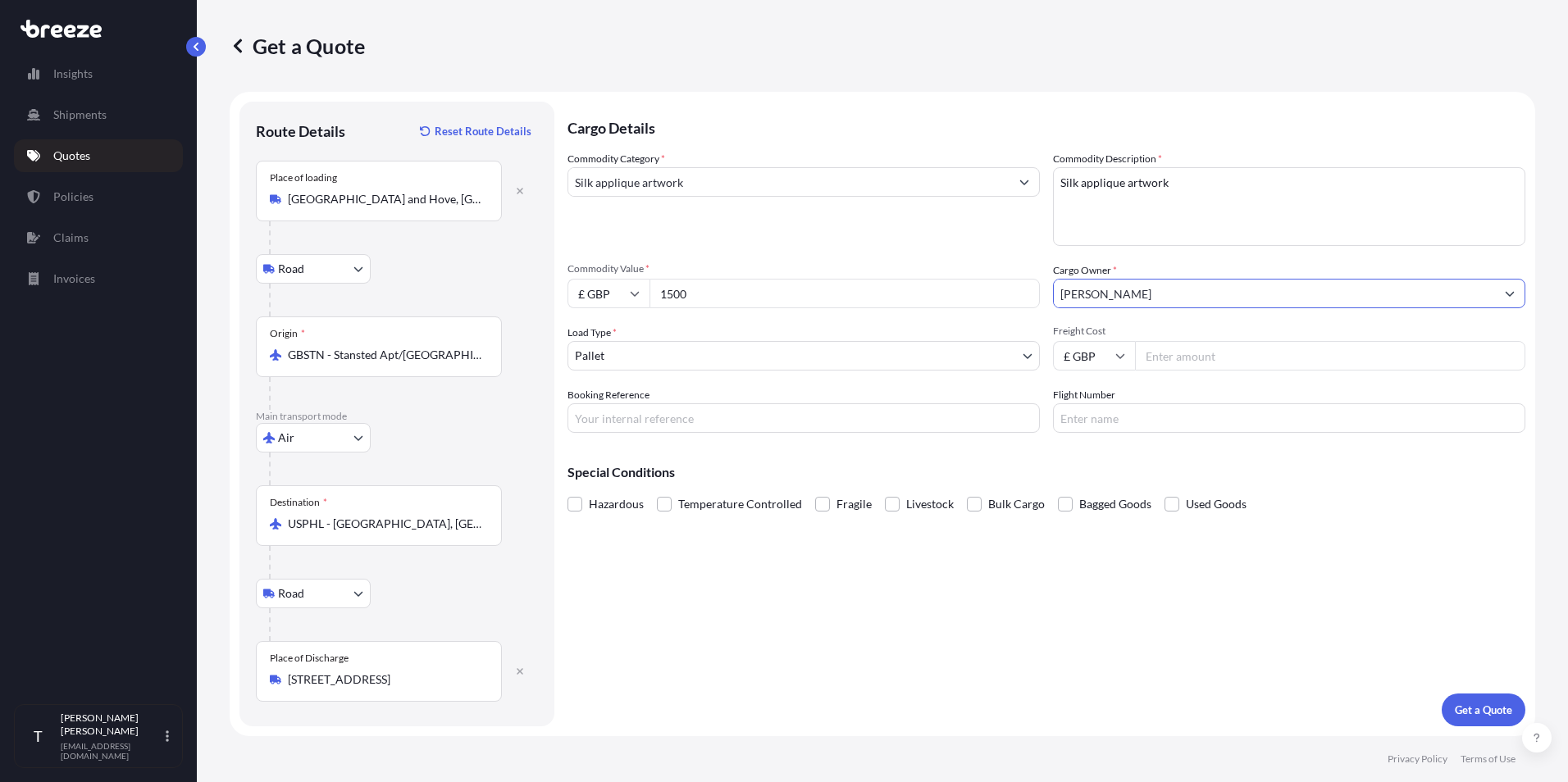
type input "[PERSON_NAME]"
click at [968, 322] on div "Commodity Category * Silk applique artwork Commodity Description * Silk appliqu…" at bounding box center [1046, 291] width 958 height 282
click at [721, 354] on body "0 options available. 1 option available. Insights Shipments Quotes Policies Cla…" at bounding box center [784, 391] width 1568 height 782
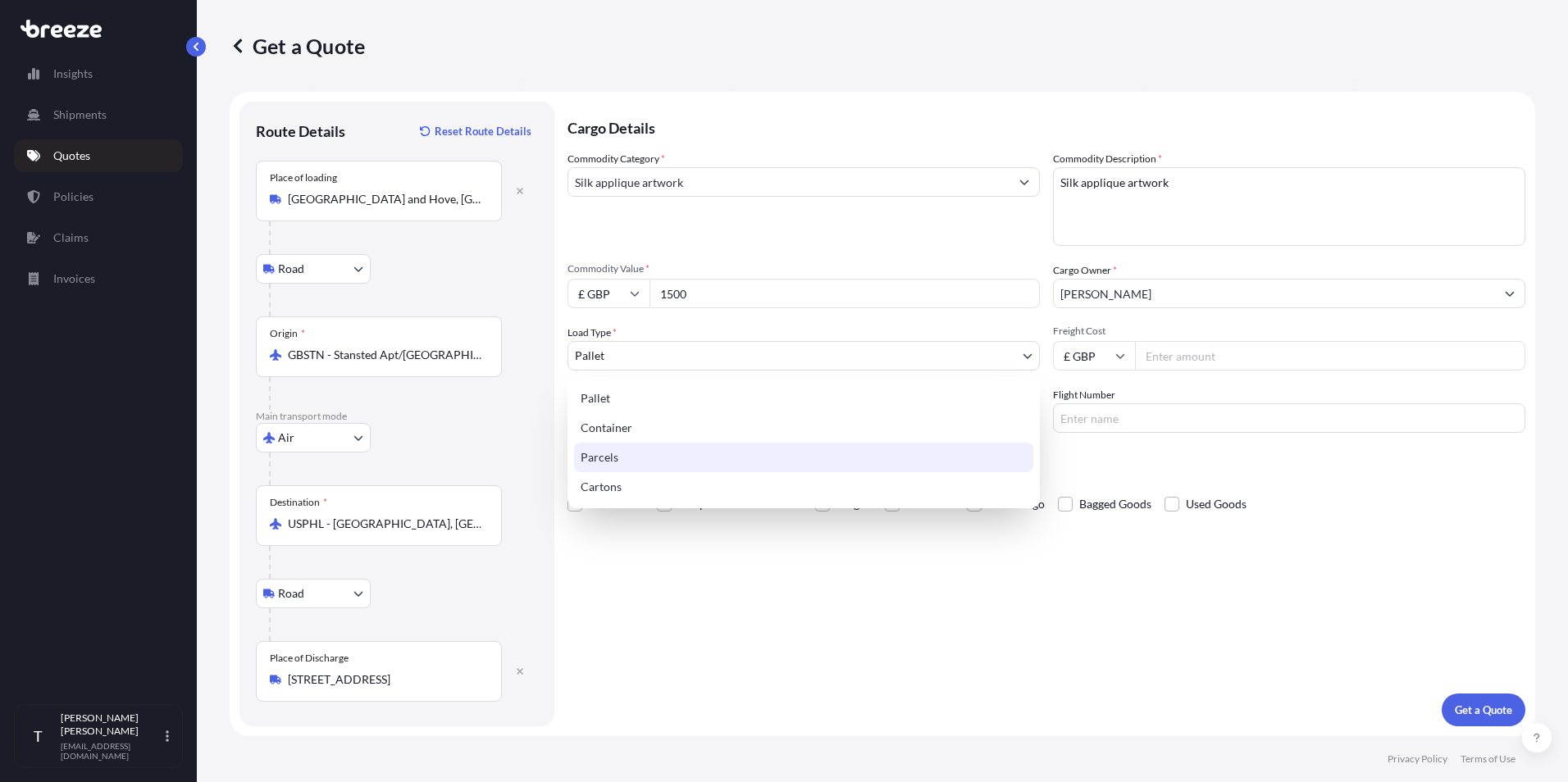
click at [717, 451] on div "Parcels" at bounding box center [804, 457] width 459 height 29
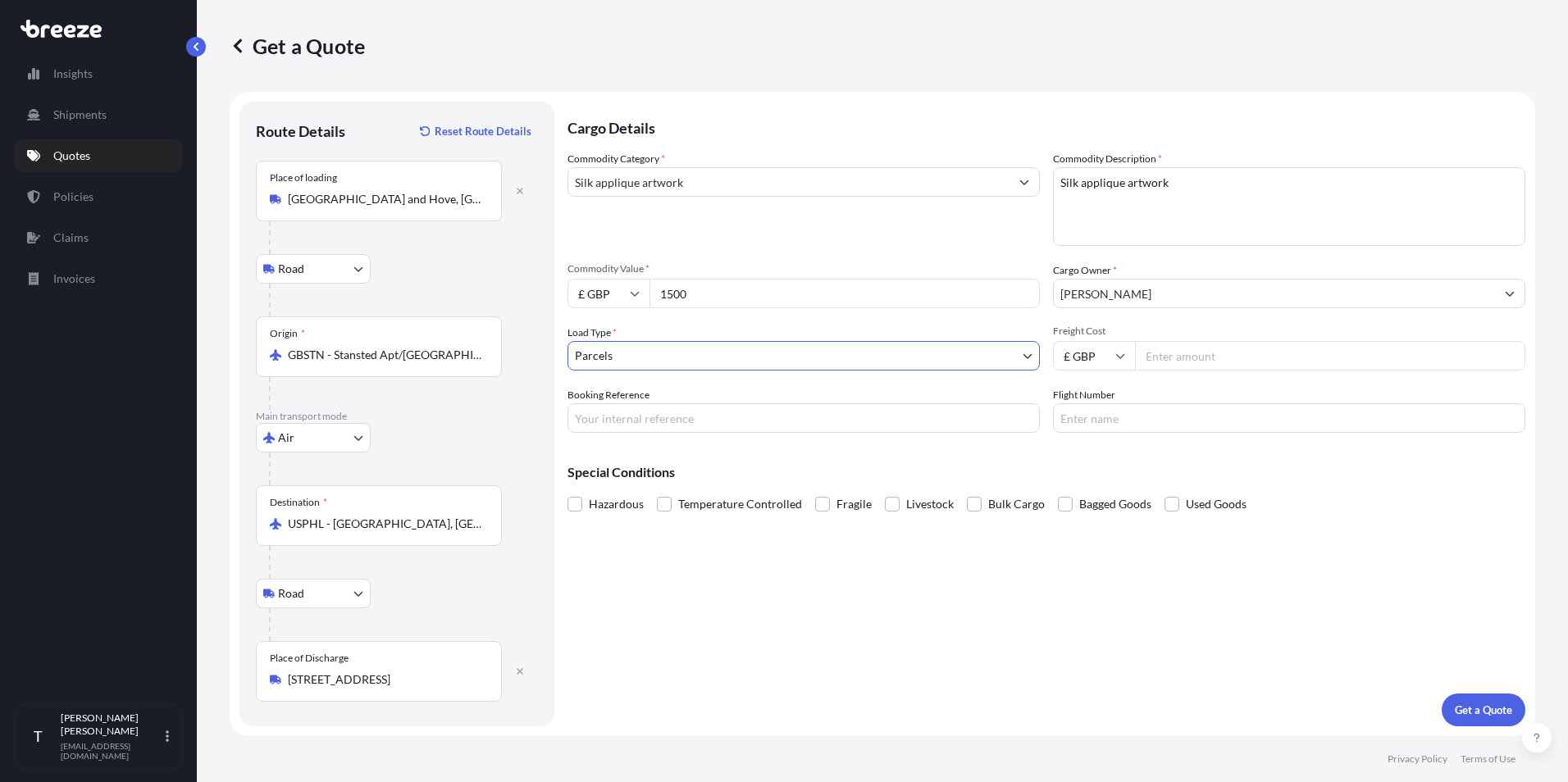
click at [714, 360] on body "Insights Shipments Quotes Policies Claims Invoices T [PERSON_NAME] [EMAIL_ADDRE…" at bounding box center [784, 391] width 1568 height 782
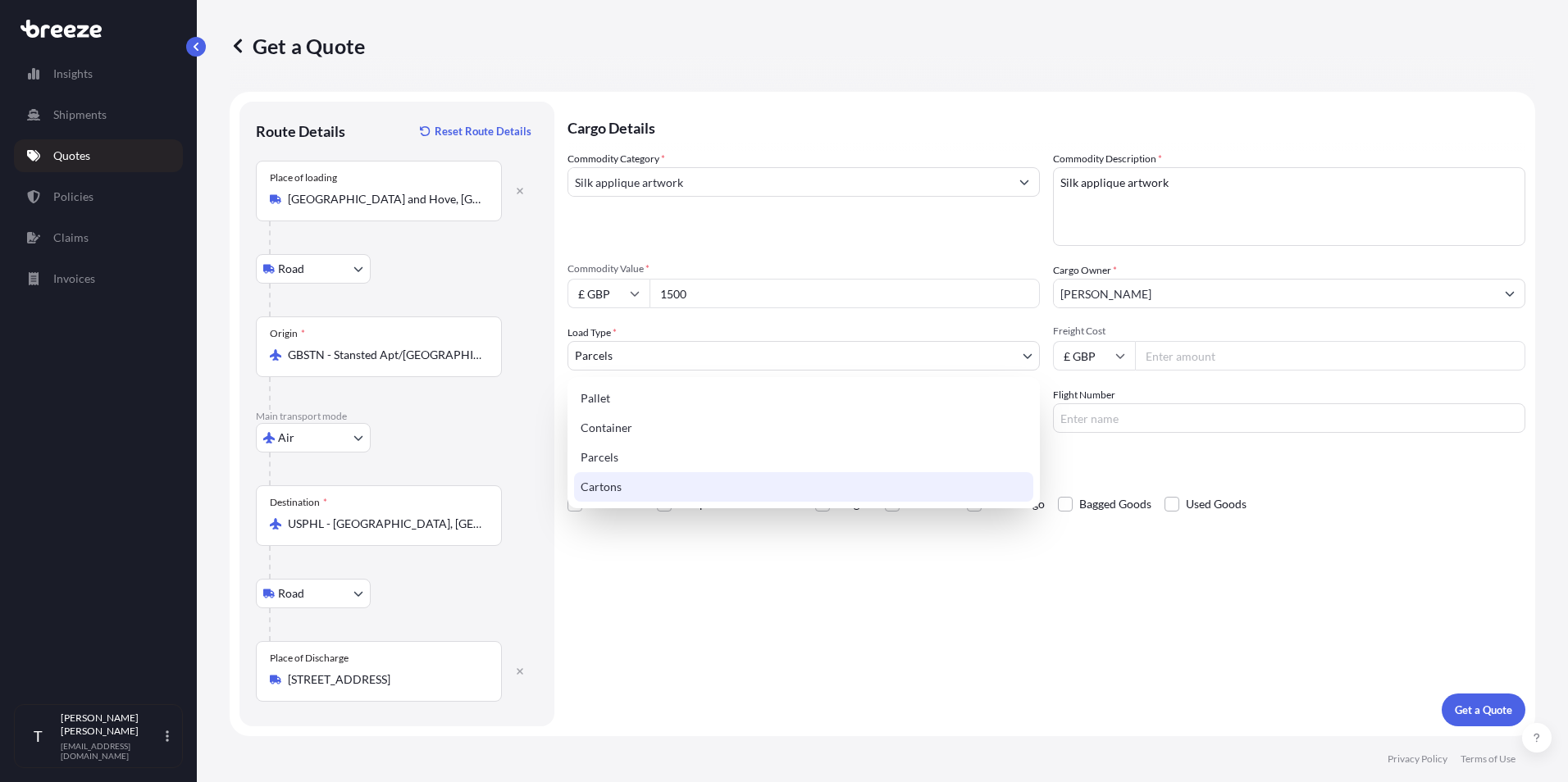
click at [719, 477] on div "Cartons" at bounding box center [804, 487] width 459 height 29
select select "4"
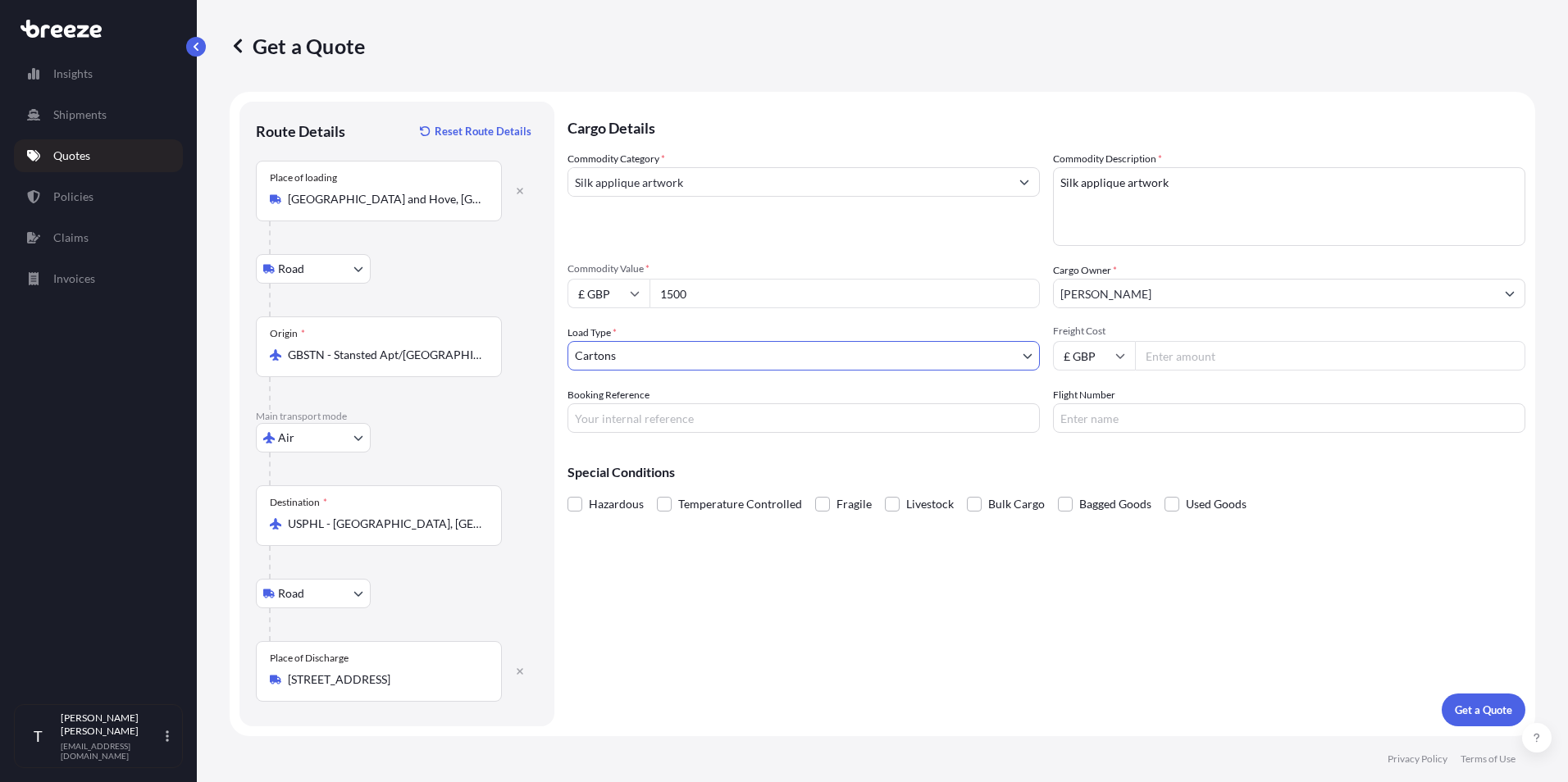
click at [1167, 356] on input "Freight Cost" at bounding box center [1329, 355] width 390 height 29
type input "75"
click at [1096, 598] on div "Cargo Details Commodity Category * Silk applique artwork Commodity Description …" at bounding box center [1046, 414] width 958 height 624
click at [597, 417] on input "Booking Reference" at bounding box center [803, 418] width 472 height 29
type input "1125029"
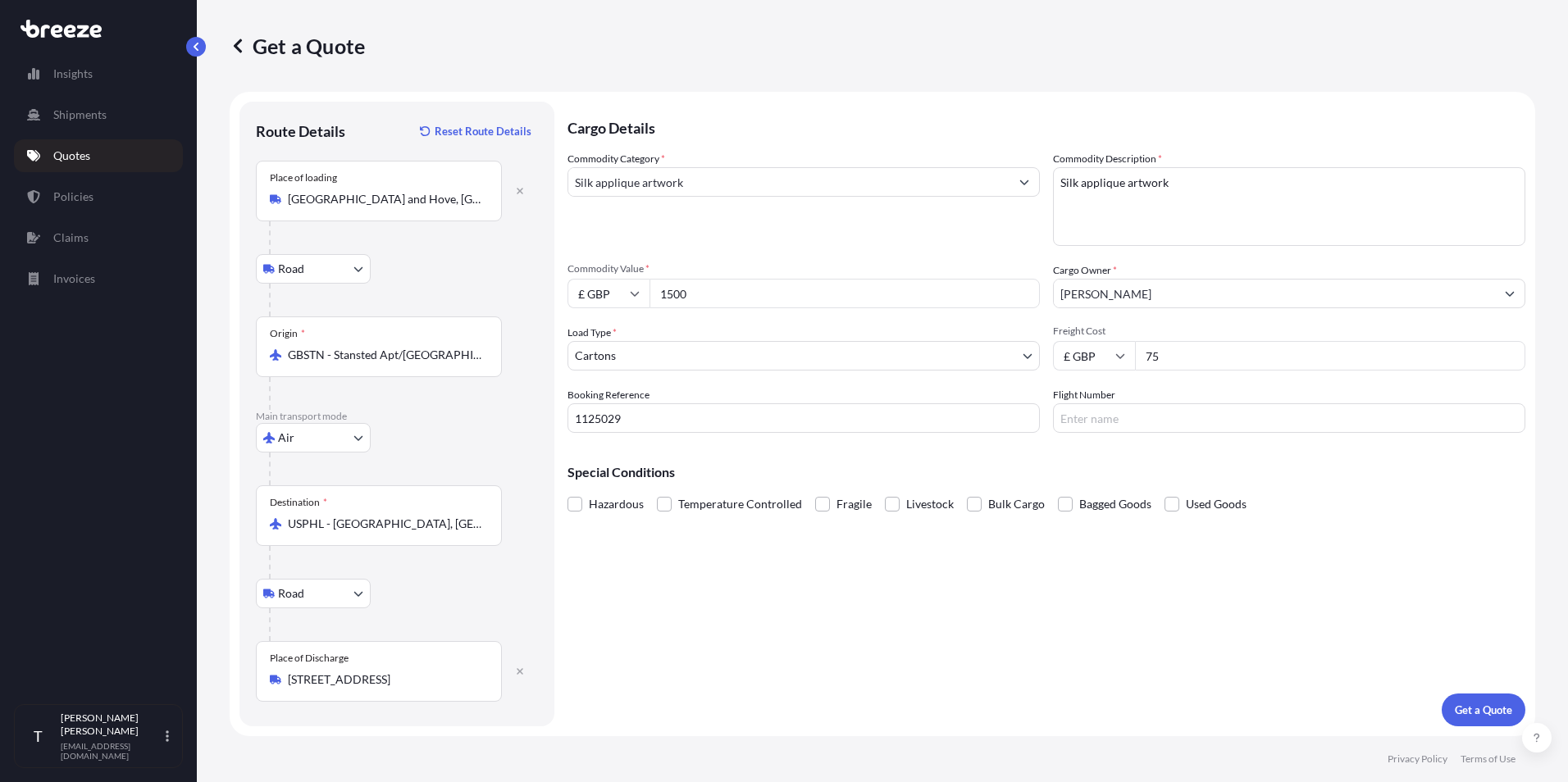
click at [998, 594] on div "Cargo Details Commodity Category * Silk applique artwork Commodity Description …" at bounding box center [1046, 414] width 958 height 624
click at [1463, 707] on p "Get a Quote" at bounding box center [1483, 709] width 57 height 16
click at [729, 181] on input "Silk applique artwork" at bounding box center [788, 182] width 441 height 29
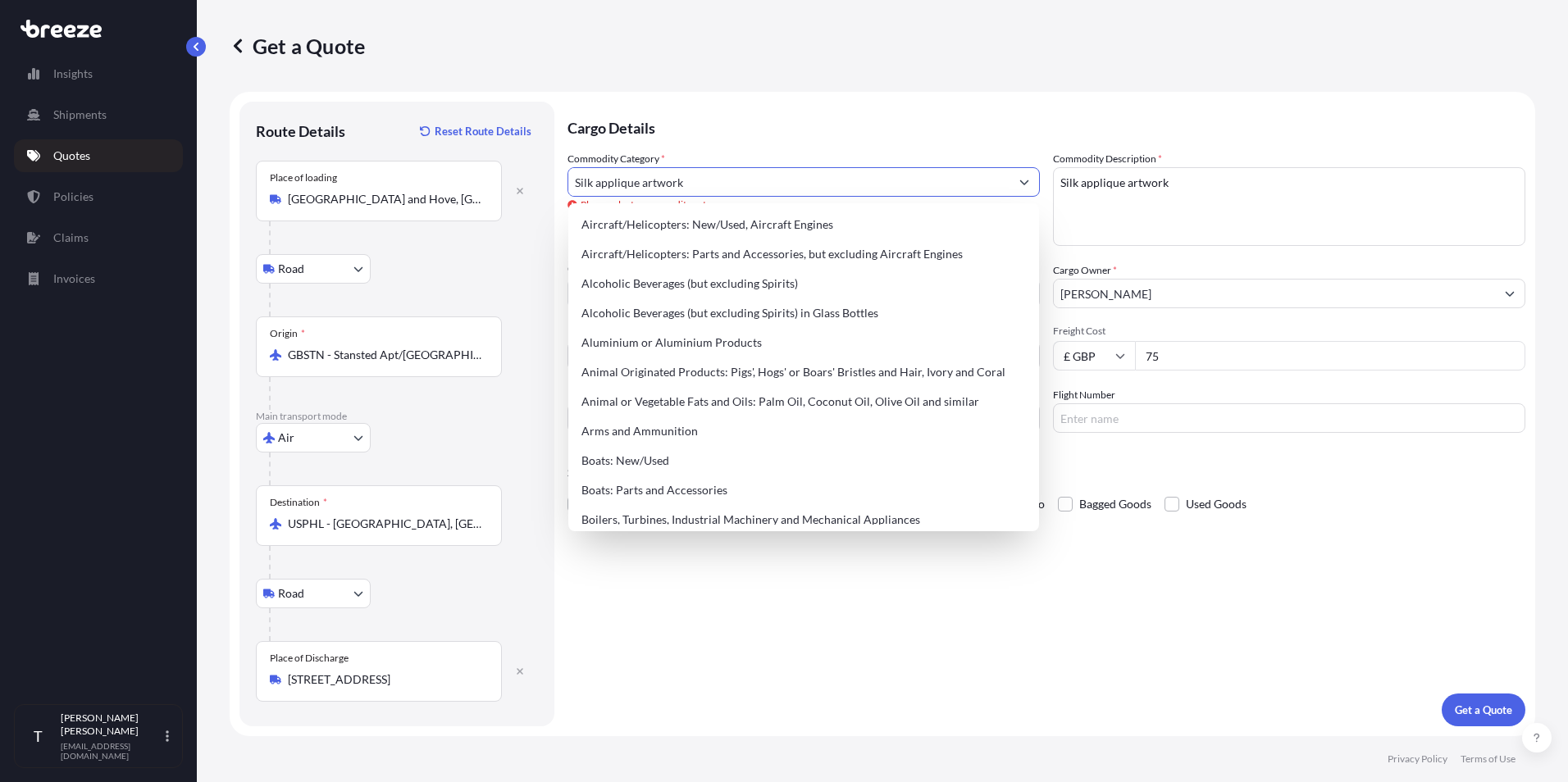
drag, startPoint x: 729, startPoint y: 181, endPoint x: 411, endPoint y: 166, distance: 318.4
click at [411, 166] on form "Route Details Reset Route Details Place of loading [GEOGRAPHIC_DATA], UK Road R…" at bounding box center [882, 414] width 1305 height 644
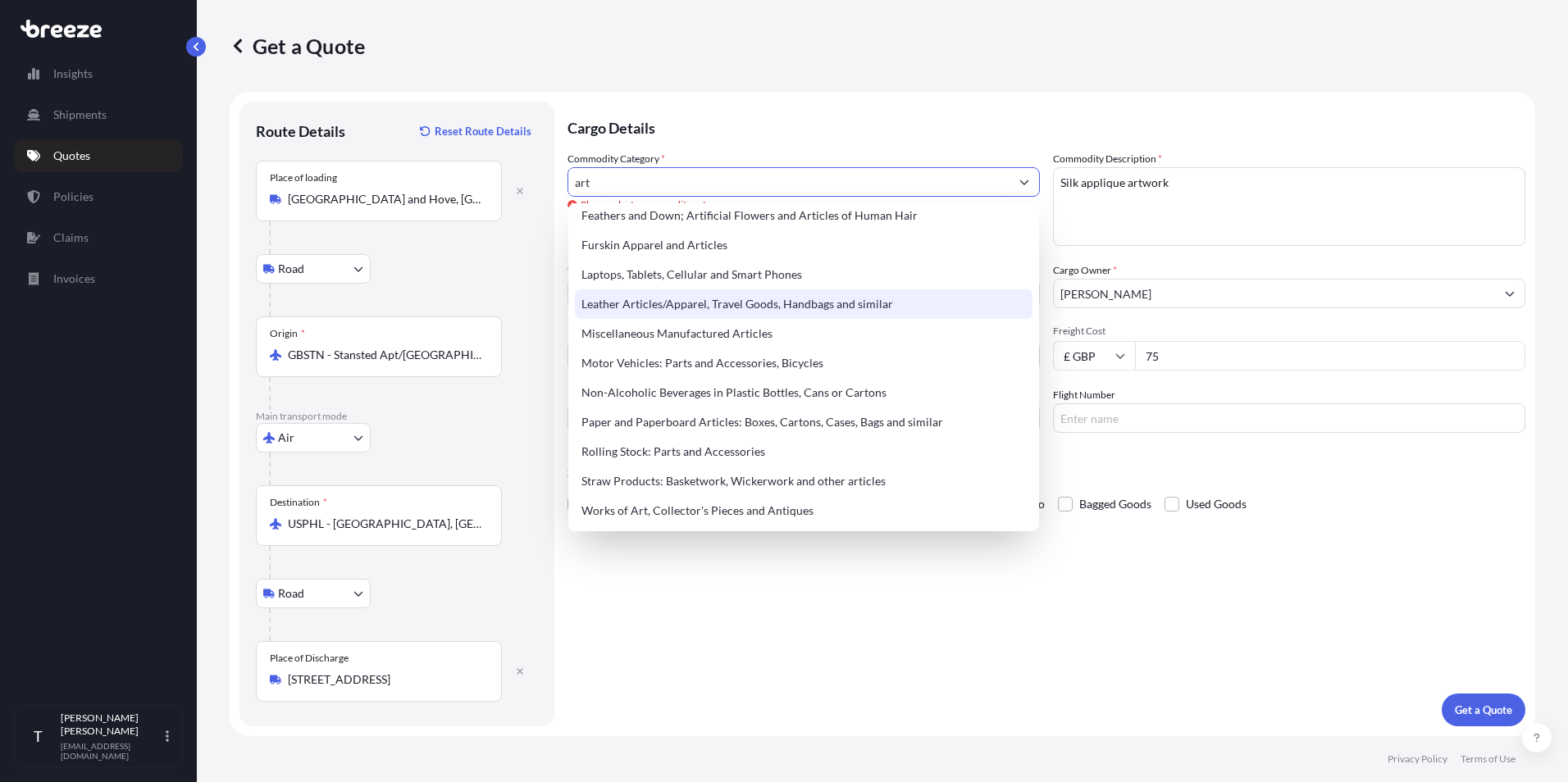
scroll to position [98, 0]
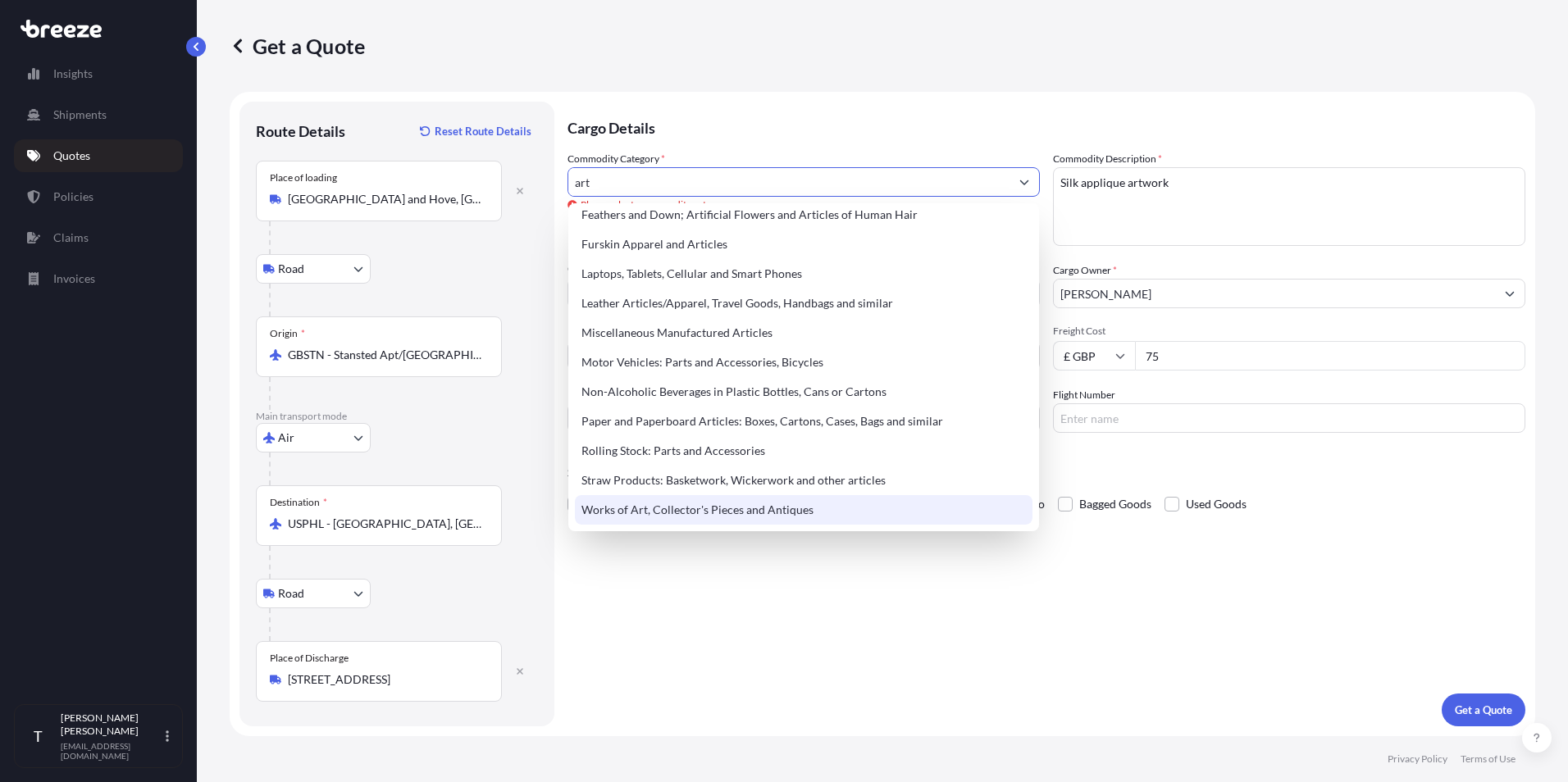
click at [853, 504] on div "Works of Art, Collector's Pieces and Antiques" at bounding box center [804, 510] width 458 height 29
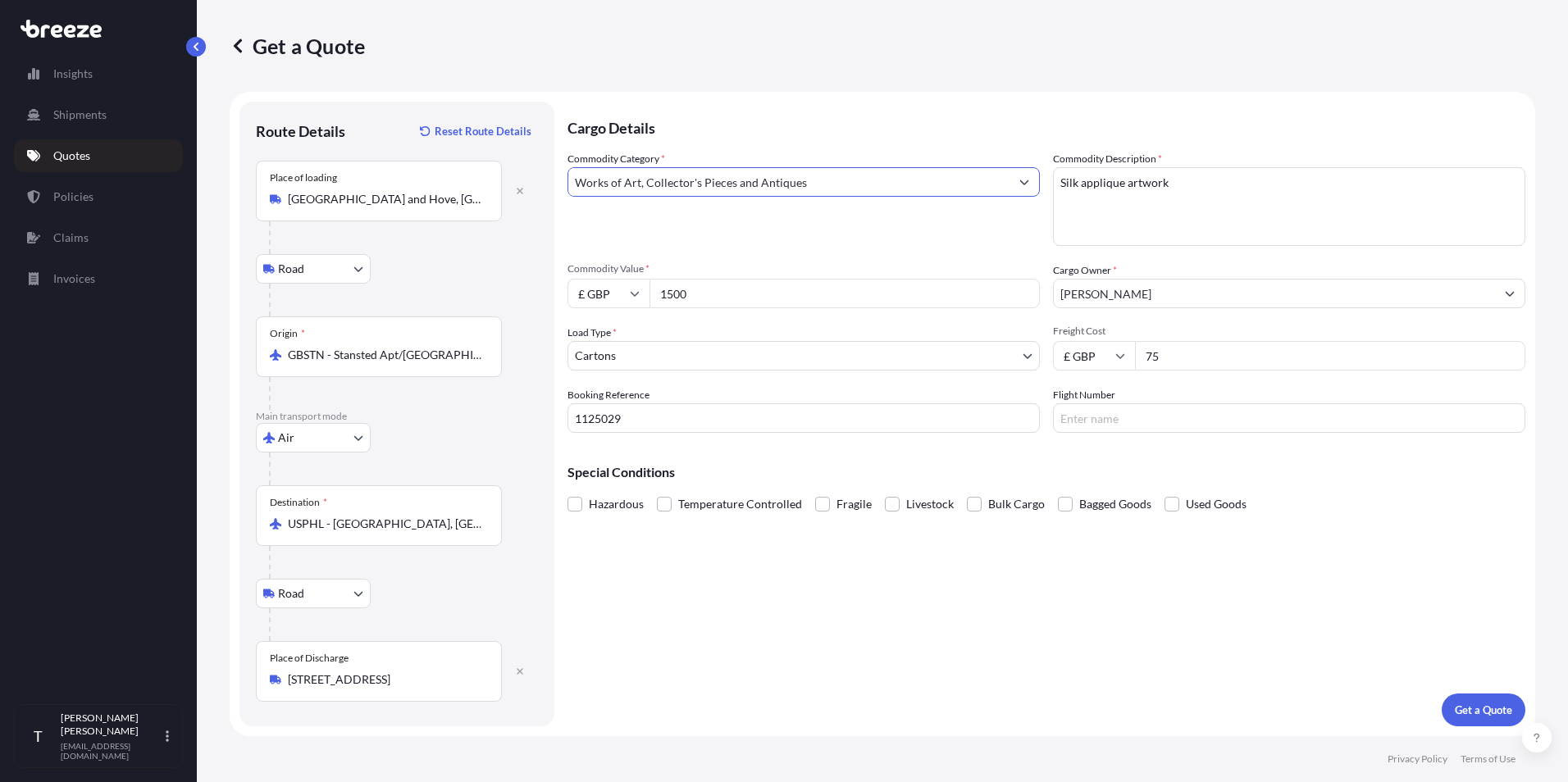
type input "Works of Art, Collector's Pieces and Antiques"
click at [846, 646] on div "Cargo Details Commodity Category * Works of Art, Collector's Pieces and Antique…" at bounding box center [1046, 414] width 958 height 624
click at [1495, 711] on p "Get a Quote" at bounding box center [1483, 709] width 57 height 16
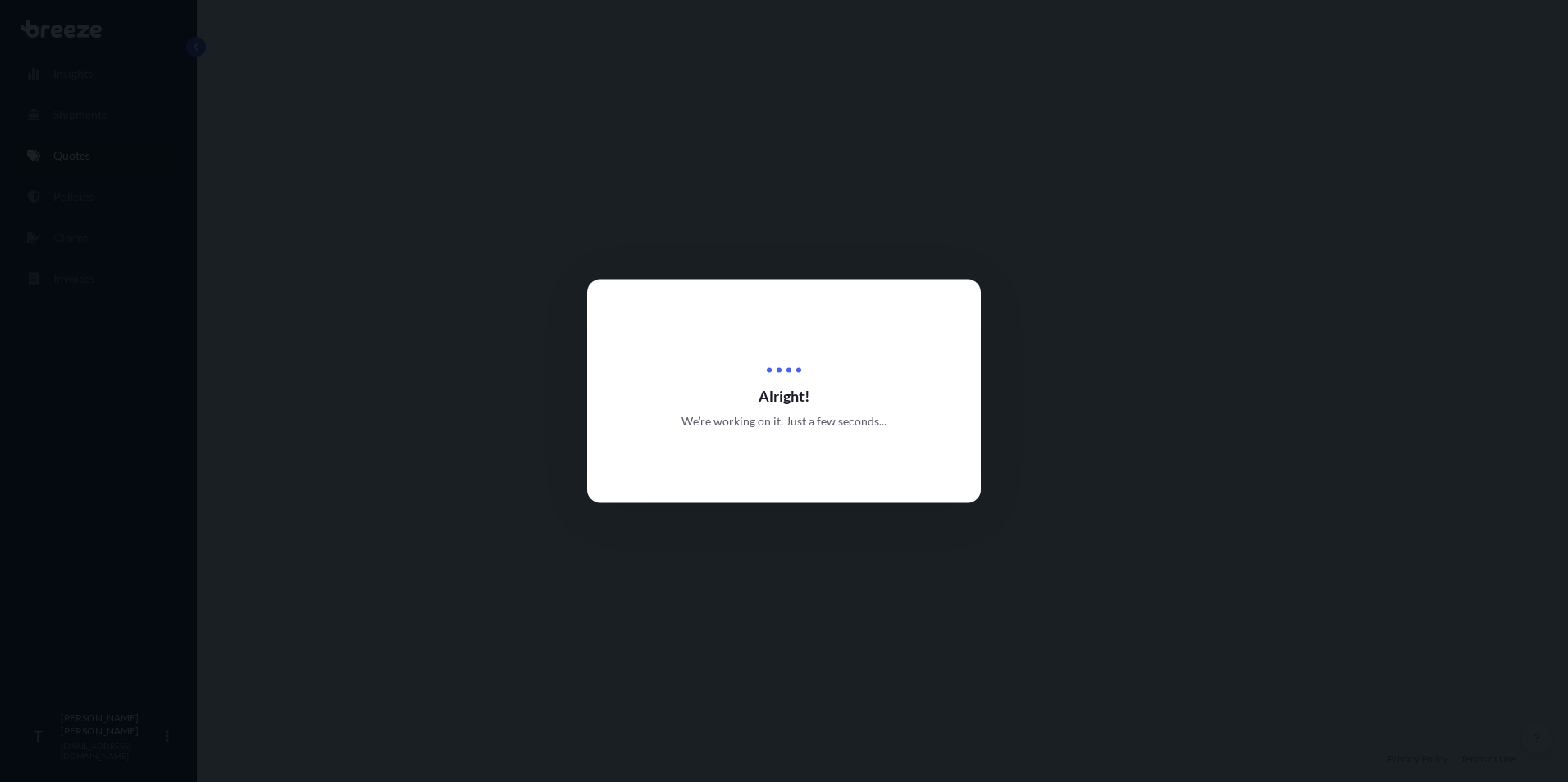
select select "Road"
select select "Air"
select select "Road"
select select "4"
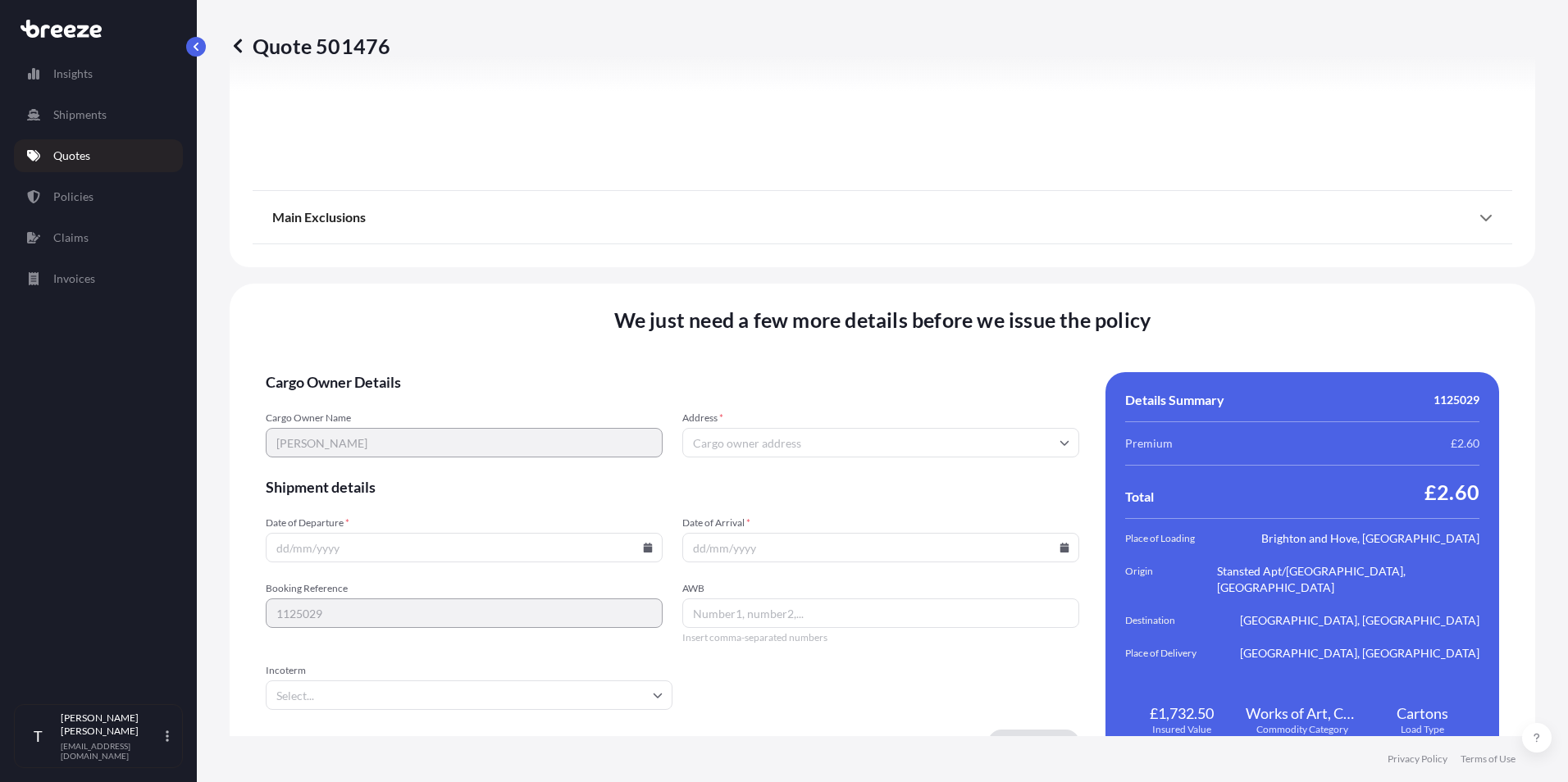
scroll to position [2144, 0]
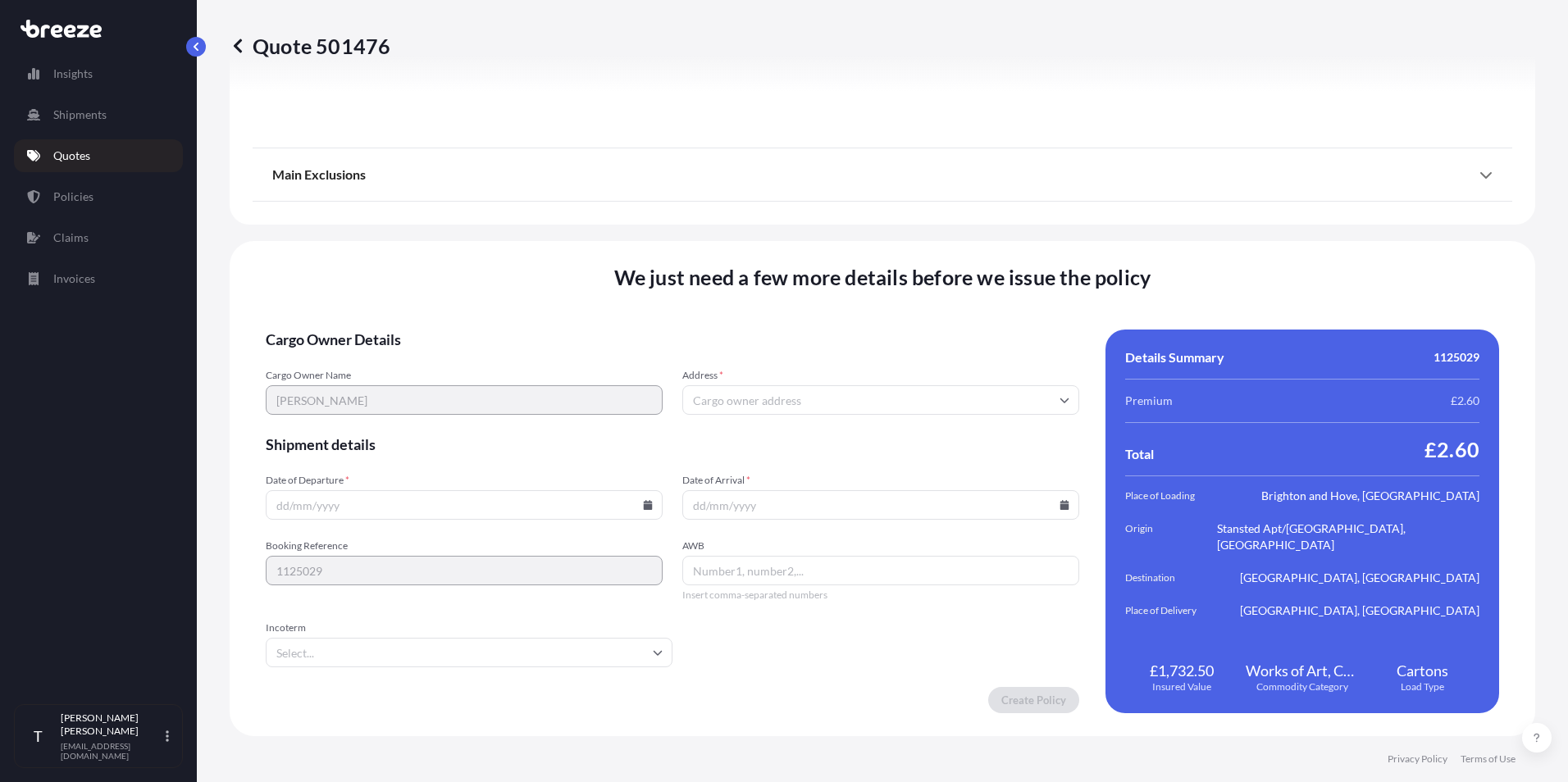
click at [735, 391] on input "Address *" at bounding box center [880, 400] width 397 height 29
drag, startPoint x: 788, startPoint y: 390, endPoint x: 721, endPoint y: 396, distance: 67.3
click at [721, 396] on input "Address *" at bounding box center [880, 400] width 397 height 29
paste input "[STREET_ADDRESS]"
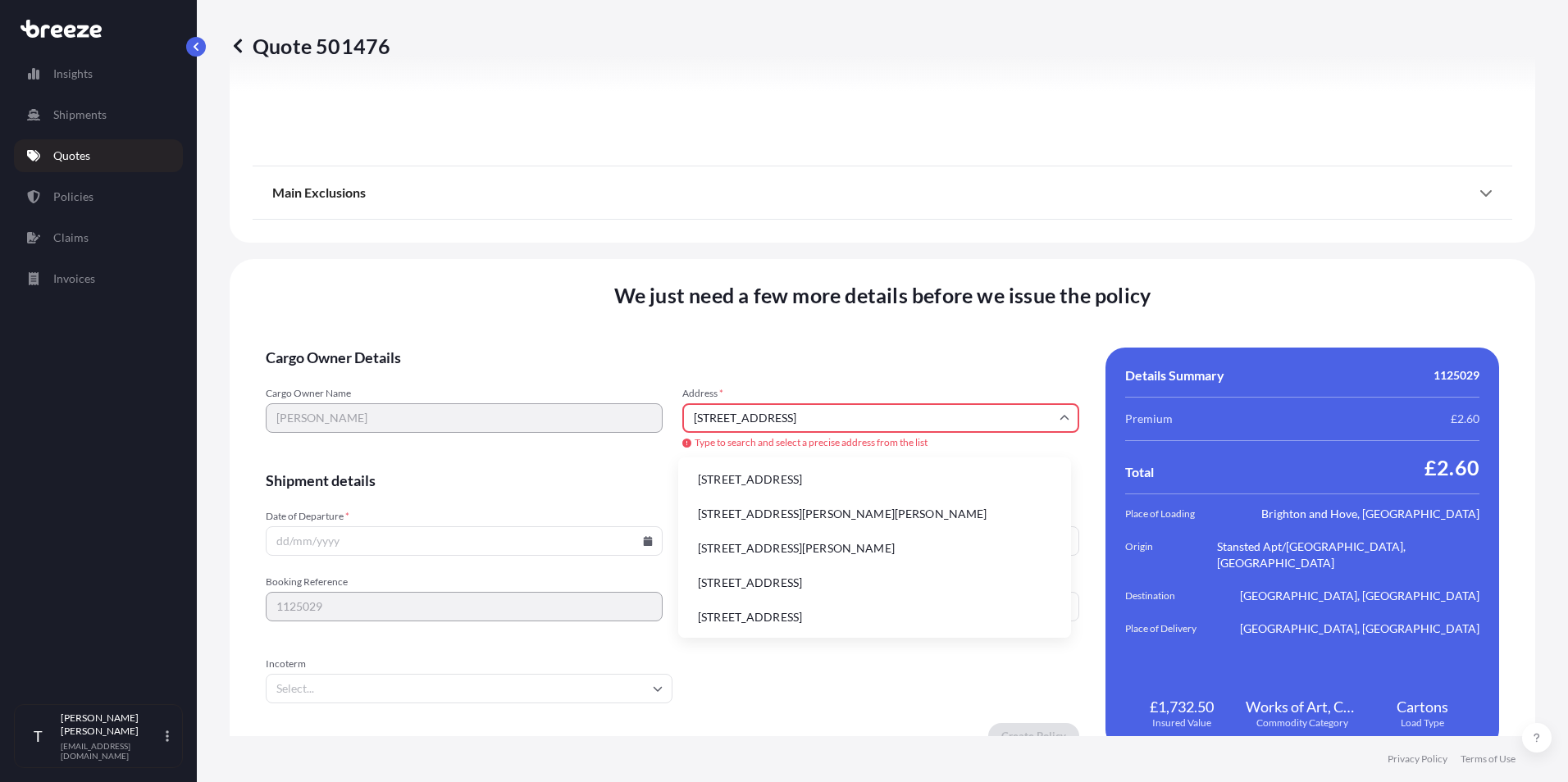
click at [564, 422] on div "Cargo Owner Name [PERSON_NAME] Address * [STREET_ADDRESS] Type to search and se…" at bounding box center [672, 419] width 813 height 64
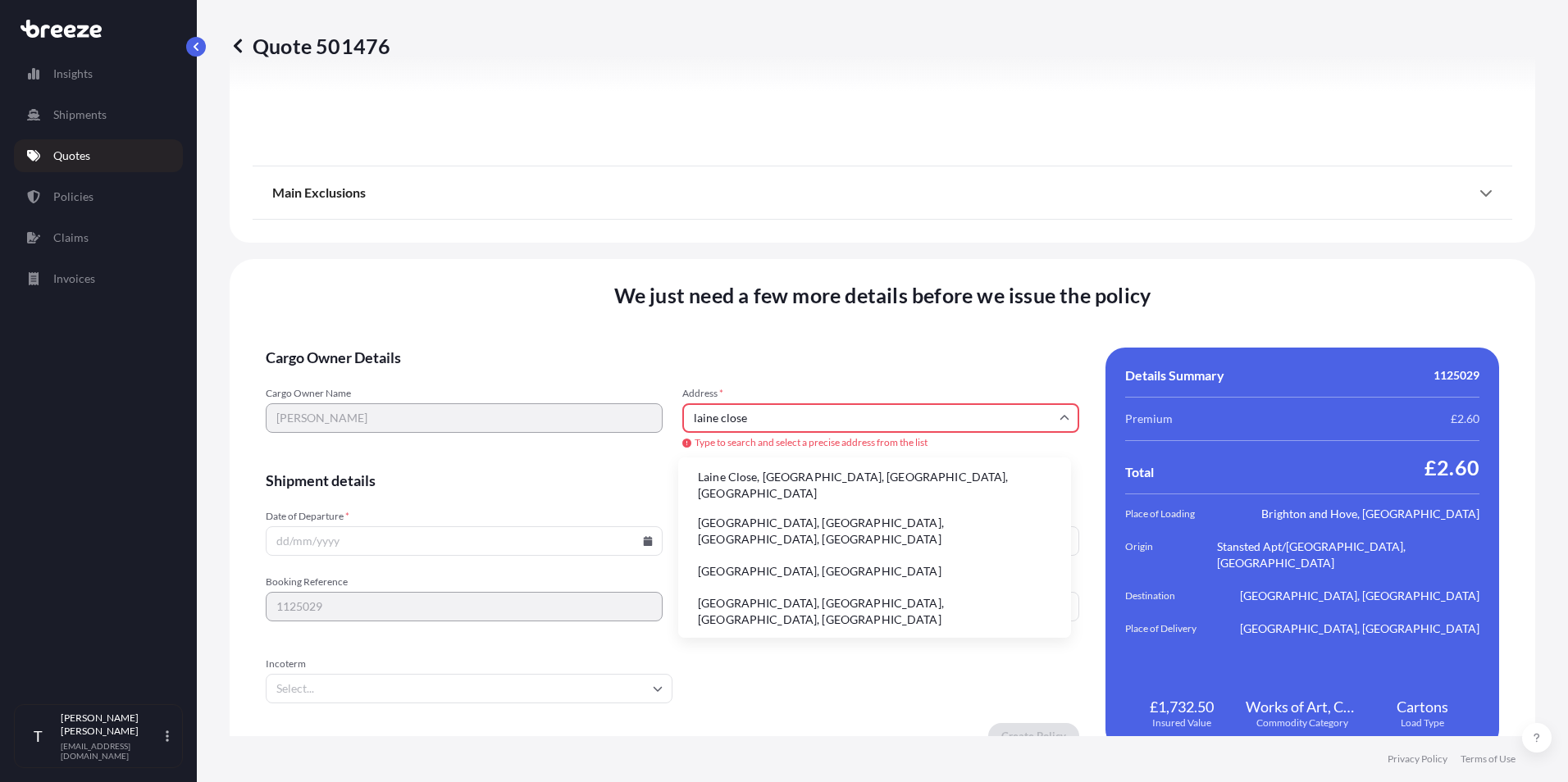
click at [806, 476] on li "Laine Close, [GEOGRAPHIC_DATA], [GEOGRAPHIC_DATA], [GEOGRAPHIC_DATA]" at bounding box center [874, 486] width 380 height 43
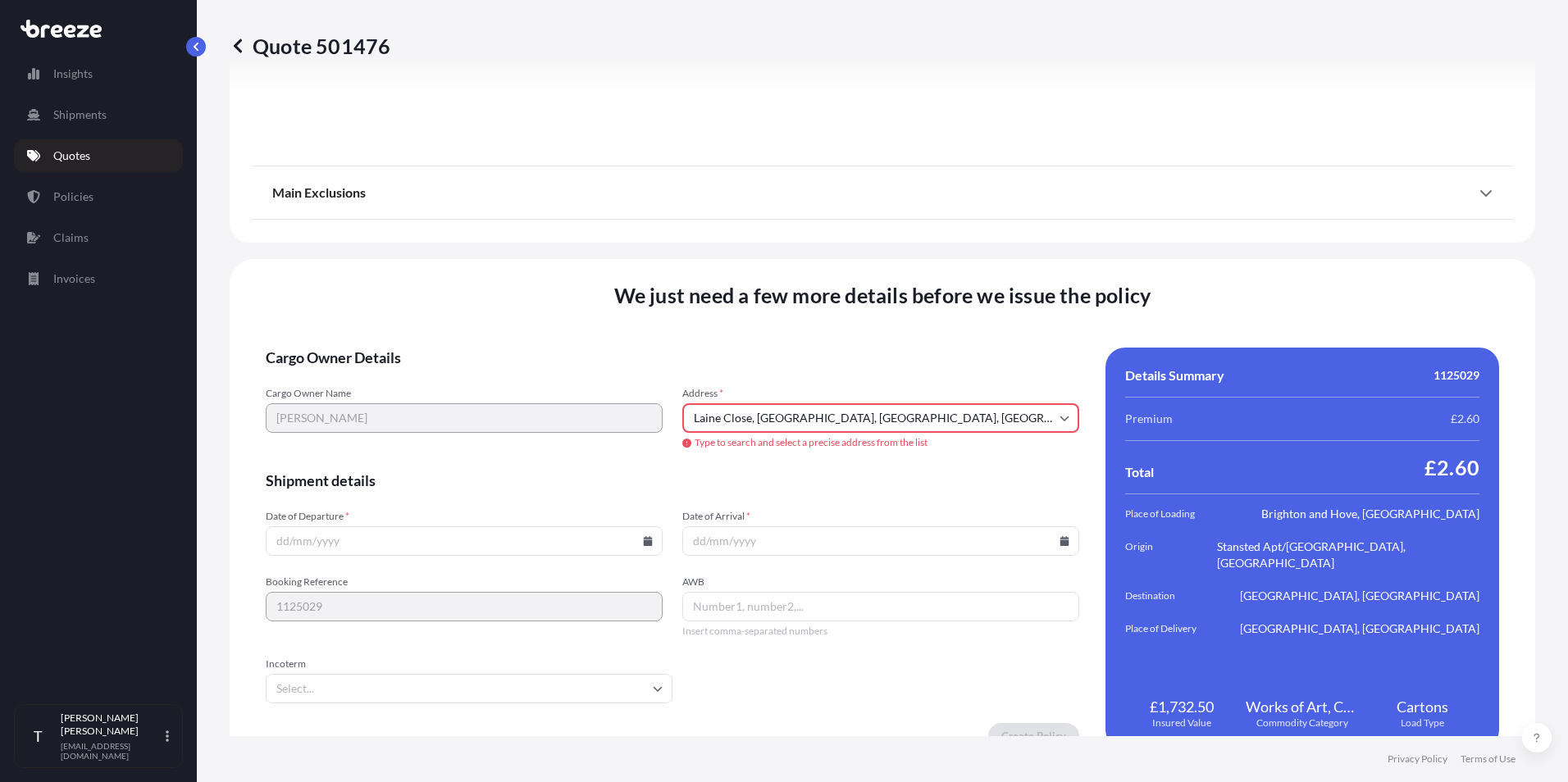
type input "[PERSON_NAME], [GEOGRAPHIC_DATA] and Hove, [GEOGRAPHIC_DATA] BN1, [GEOGRAPHIC_D…"
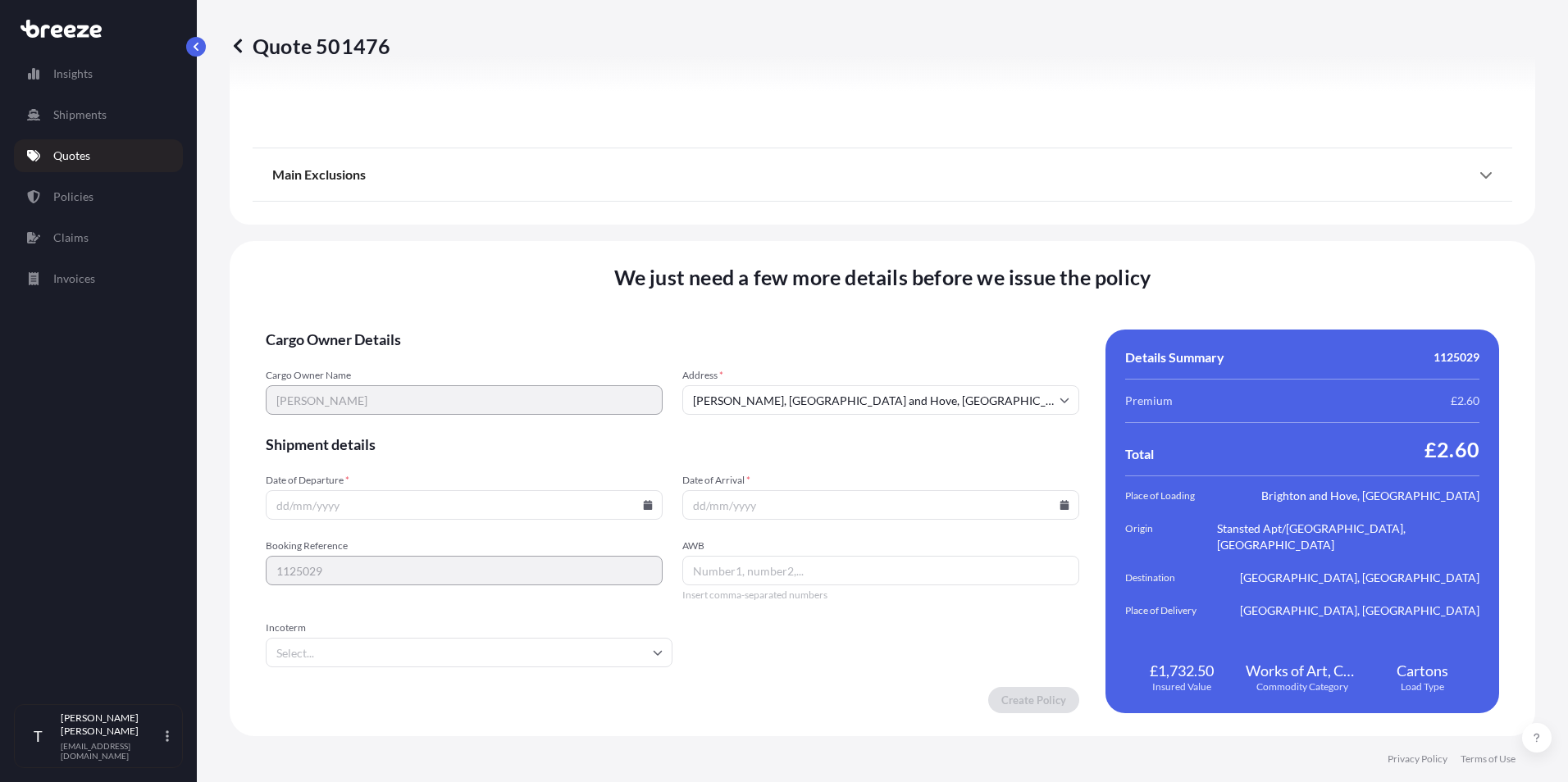
click at [450, 506] on input "Date of Departure *" at bounding box center [464, 504] width 397 height 29
click at [643, 506] on icon at bounding box center [648, 504] width 9 height 9
click at [464, 356] on button "16" at bounding box center [462, 359] width 27 height 27
type input "[DATE]"
click at [752, 504] on input "Date of Arrival *" at bounding box center [880, 504] width 397 height 29
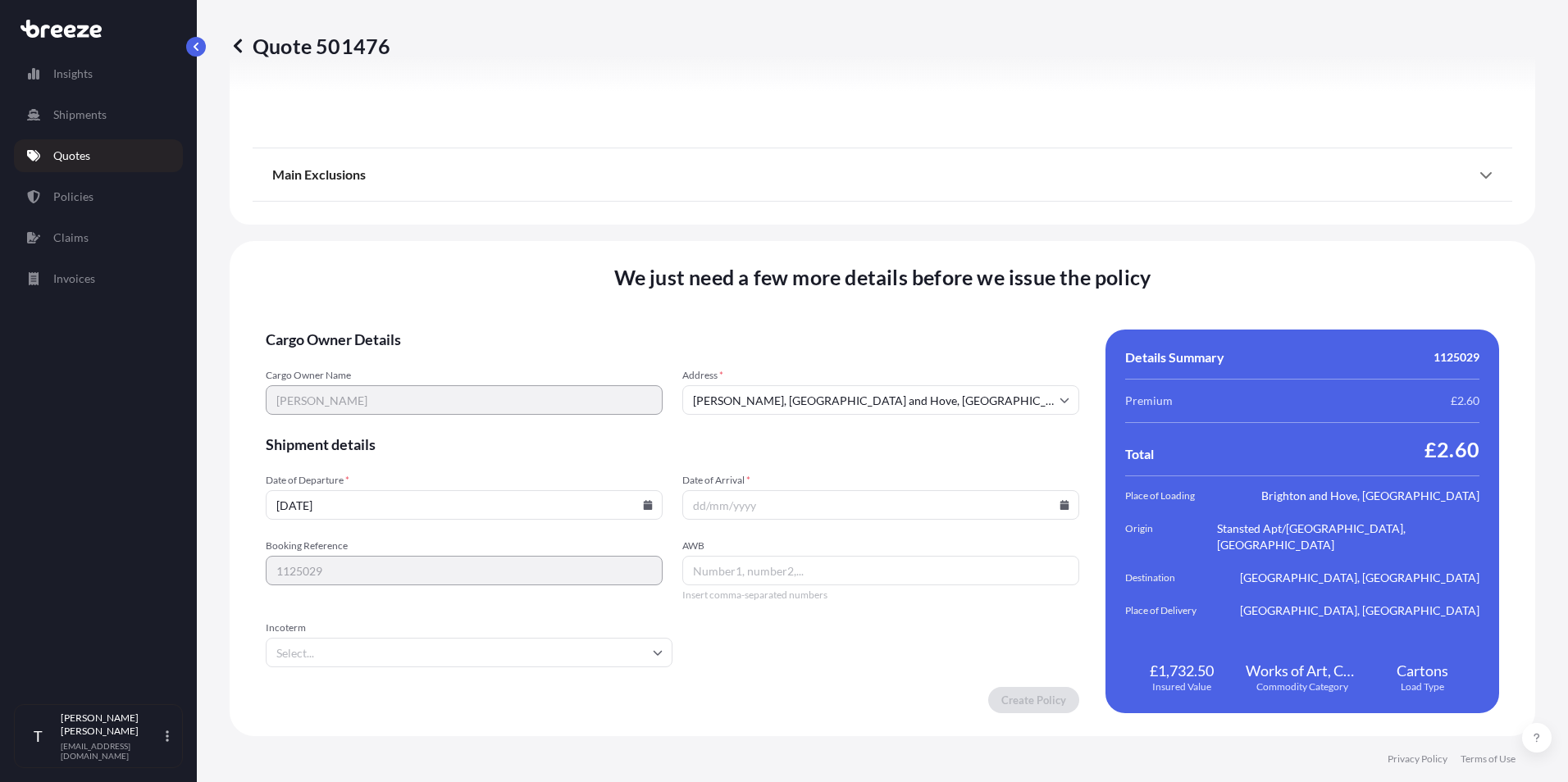
click at [1060, 504] on icon at bounding box center [1064, 504] width 9 height 9
click at [763, 390] on button "20" at bounding box center [760, 390] width 27 height 27
type input "[DATE]"
click at [725, 570] on input "AWB" at bounding box center [880, 570] width 397 height 29
paste input "1Z44VW68D996297540"
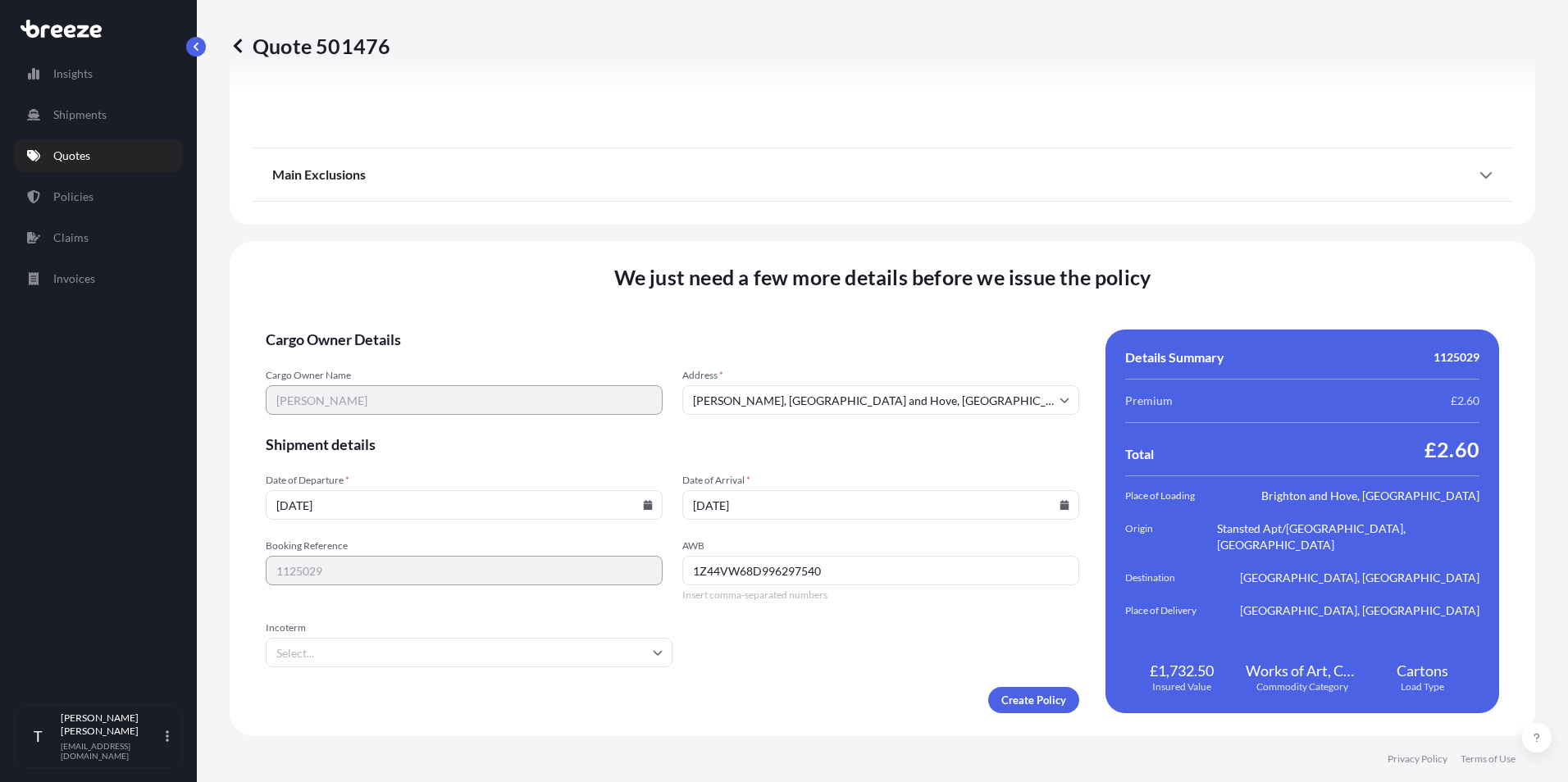
type input "1Z44VW68D996297540"
click at [403, 646] on input "Incoterm" at bounding box center [469, 652] width 407 height 29
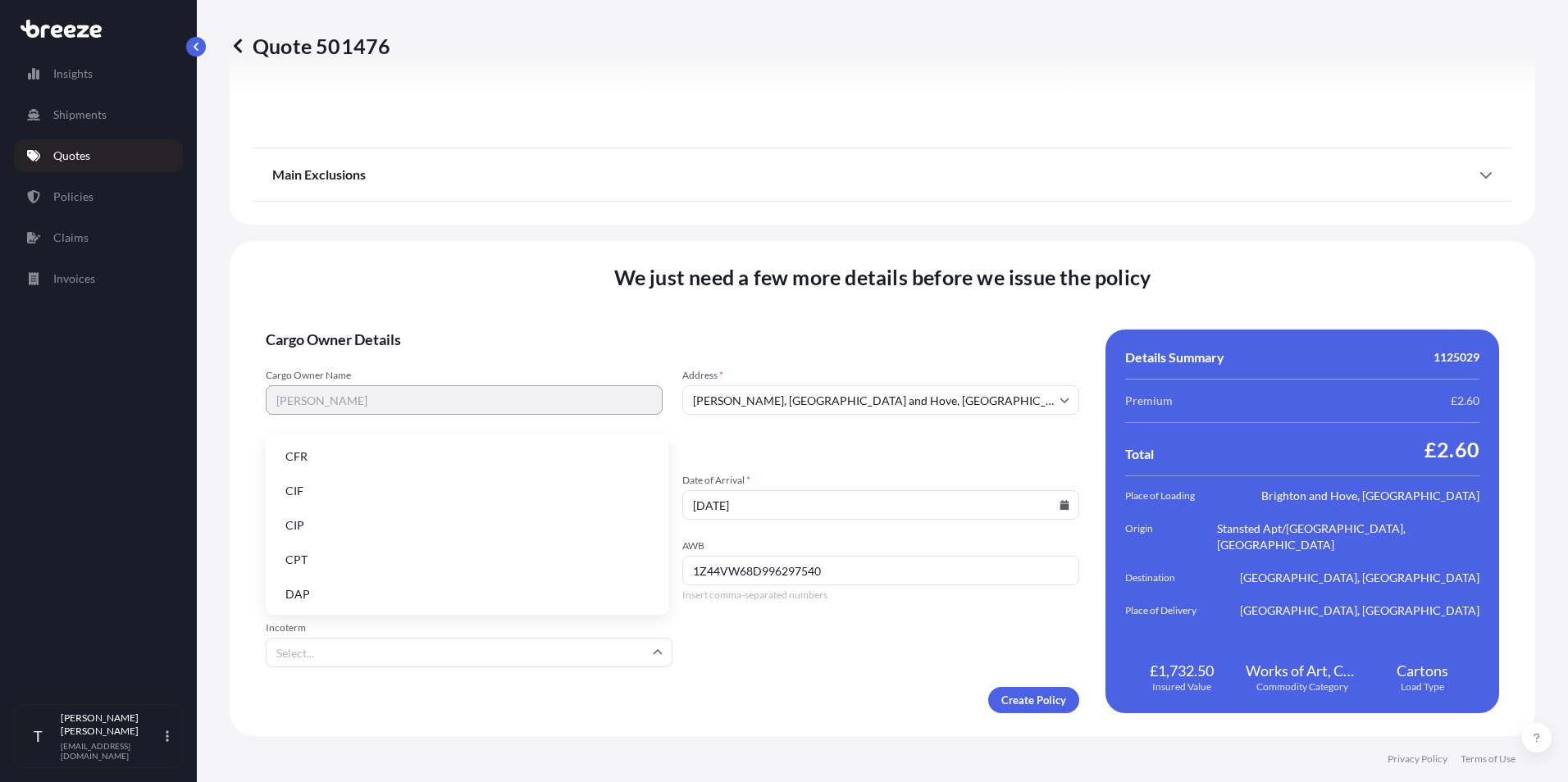
click at [401, 599] on li "DAP" at bounding box center [467, 594] width 390 height 31
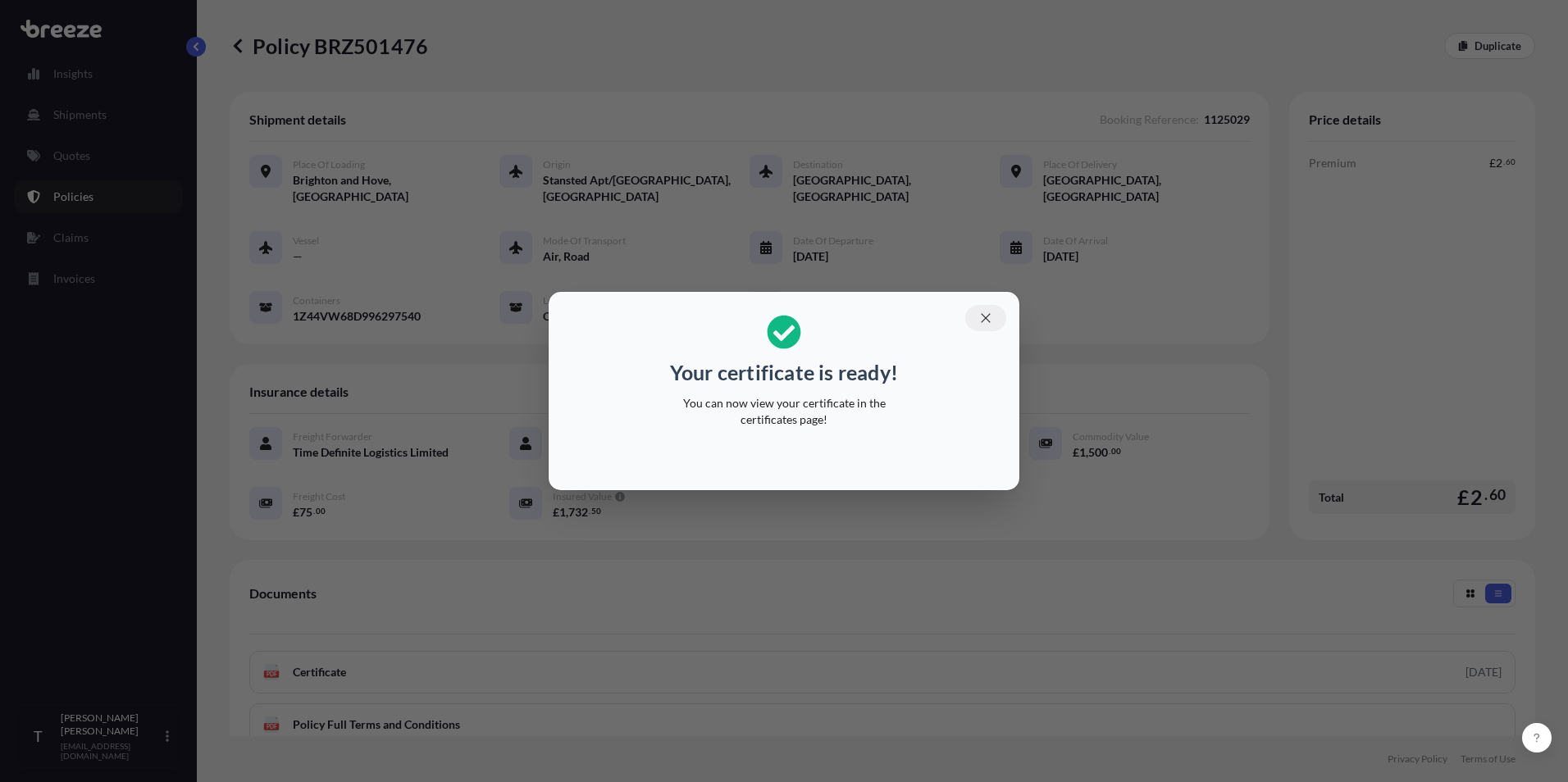
click at [979, 316] on icon "button" at bounding box center [985, 318] width 15 height 15
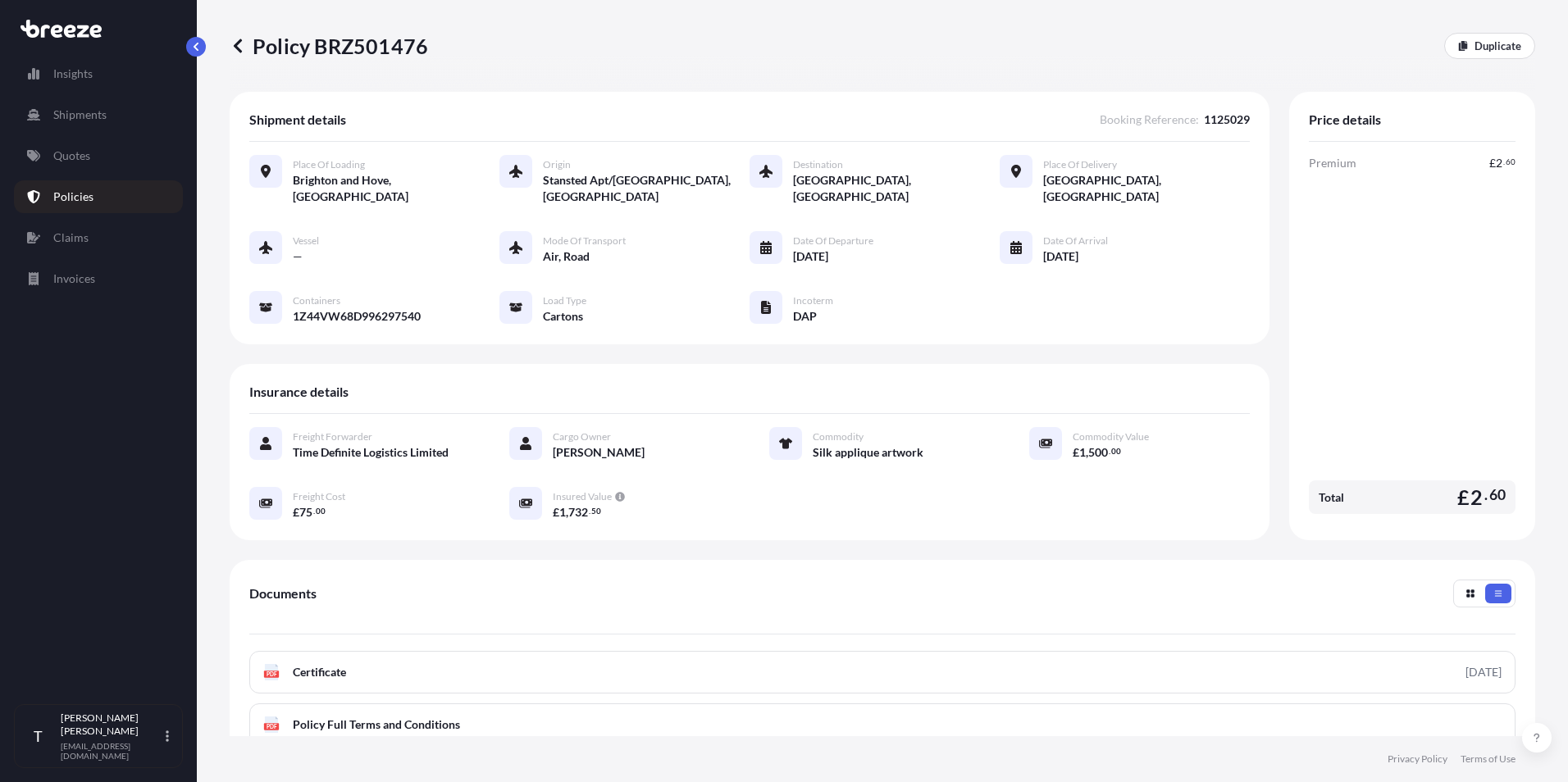
click at [78, 195] on p "Policies" at bounding box center [73, 196] width 40 height 16
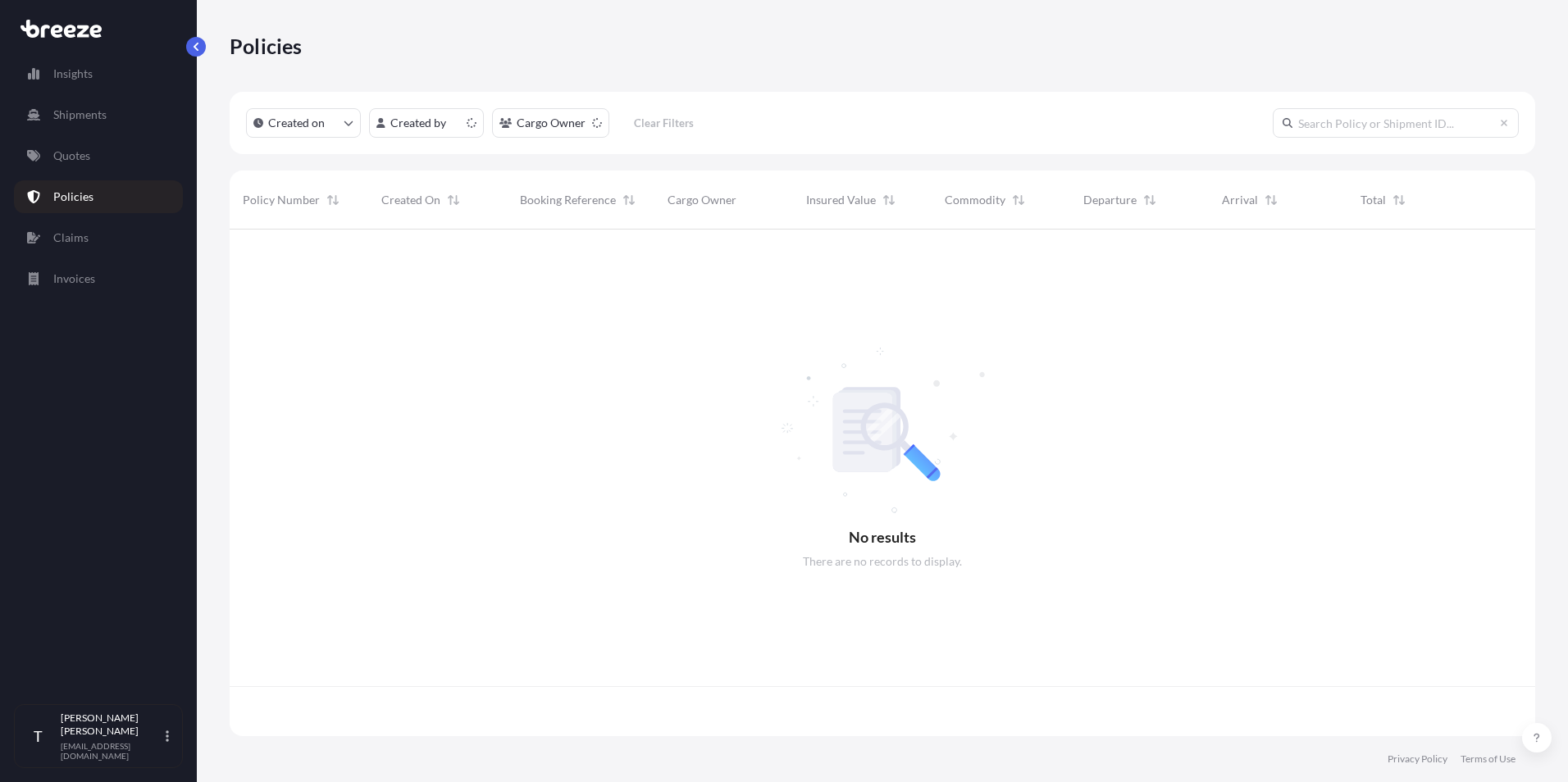
scroll to position [504, 1293]
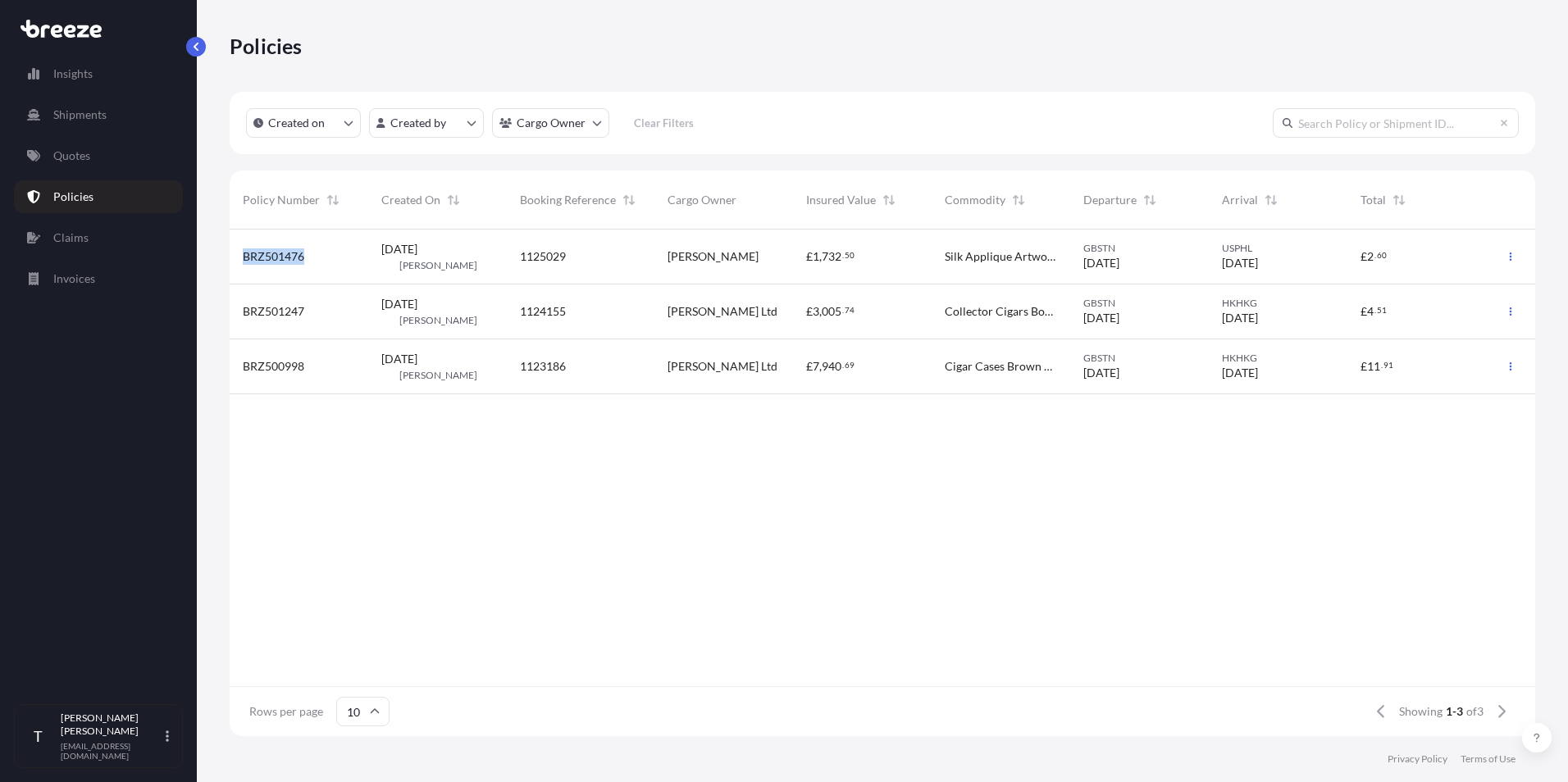
drag, startPoint x: 243, startPoint y: 255, endPoint x: 303, endPoint y: 258, distance: 60.1
click at [303, 258] on span "BRZ501476" at bounding box center [273, 256] width 62 height 16
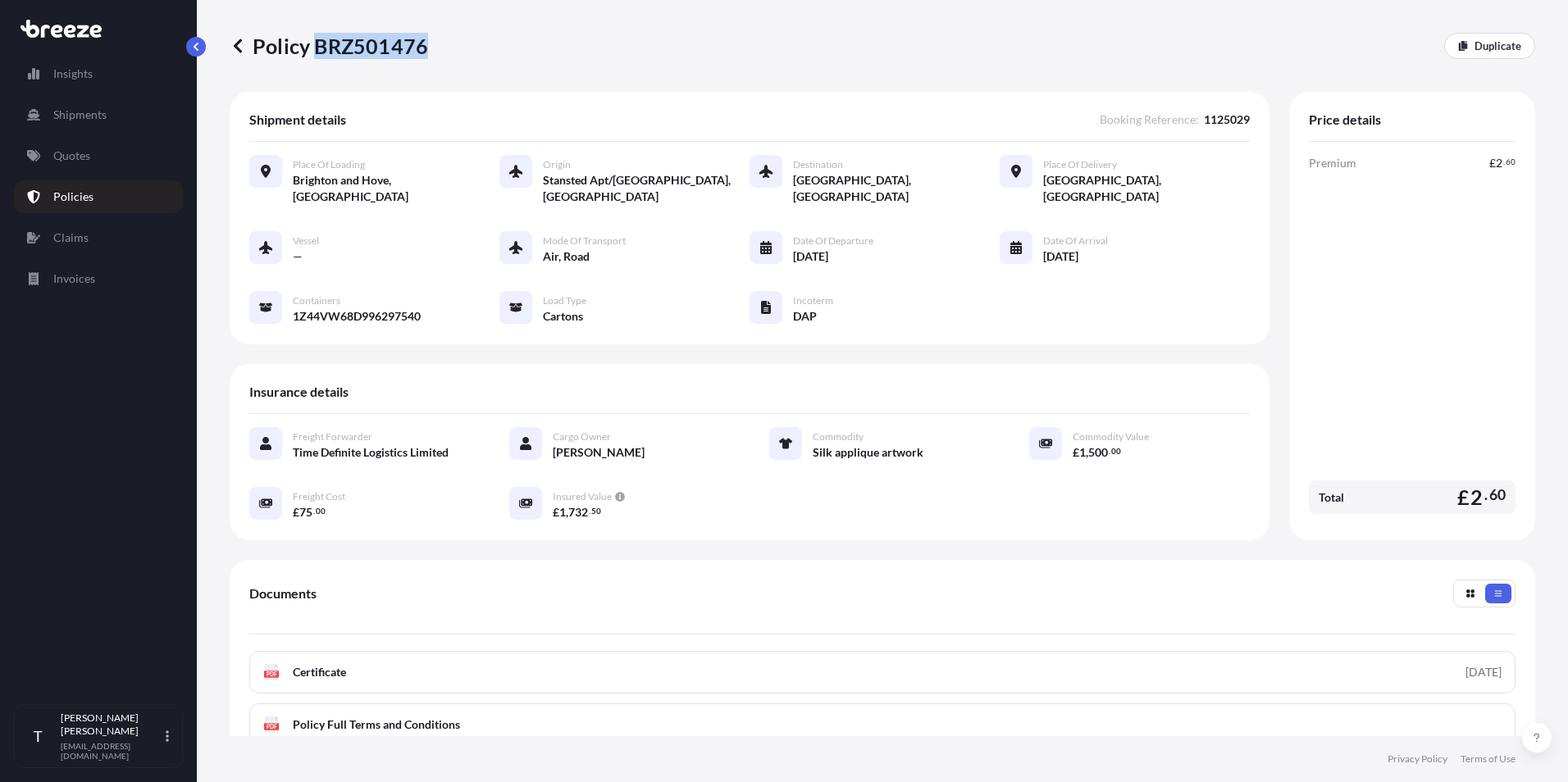
drag, startPoint x: 314, startPoint y: 48, endPoint x: 422, endPoint y: 45, distance: 108.0
click at [422, 45] on p "Policy BRZ501476" at bounding box center [329, 45] width 199 height 27
drag, startPoint x: 422, startPoint y: 45, endPoint x: 410, endPoint y: 46, distance: 12.0
copy p "BRZ501476"
click at [92, 193] on link "Policies" at bounding box center [98, 197] width 169 height 33
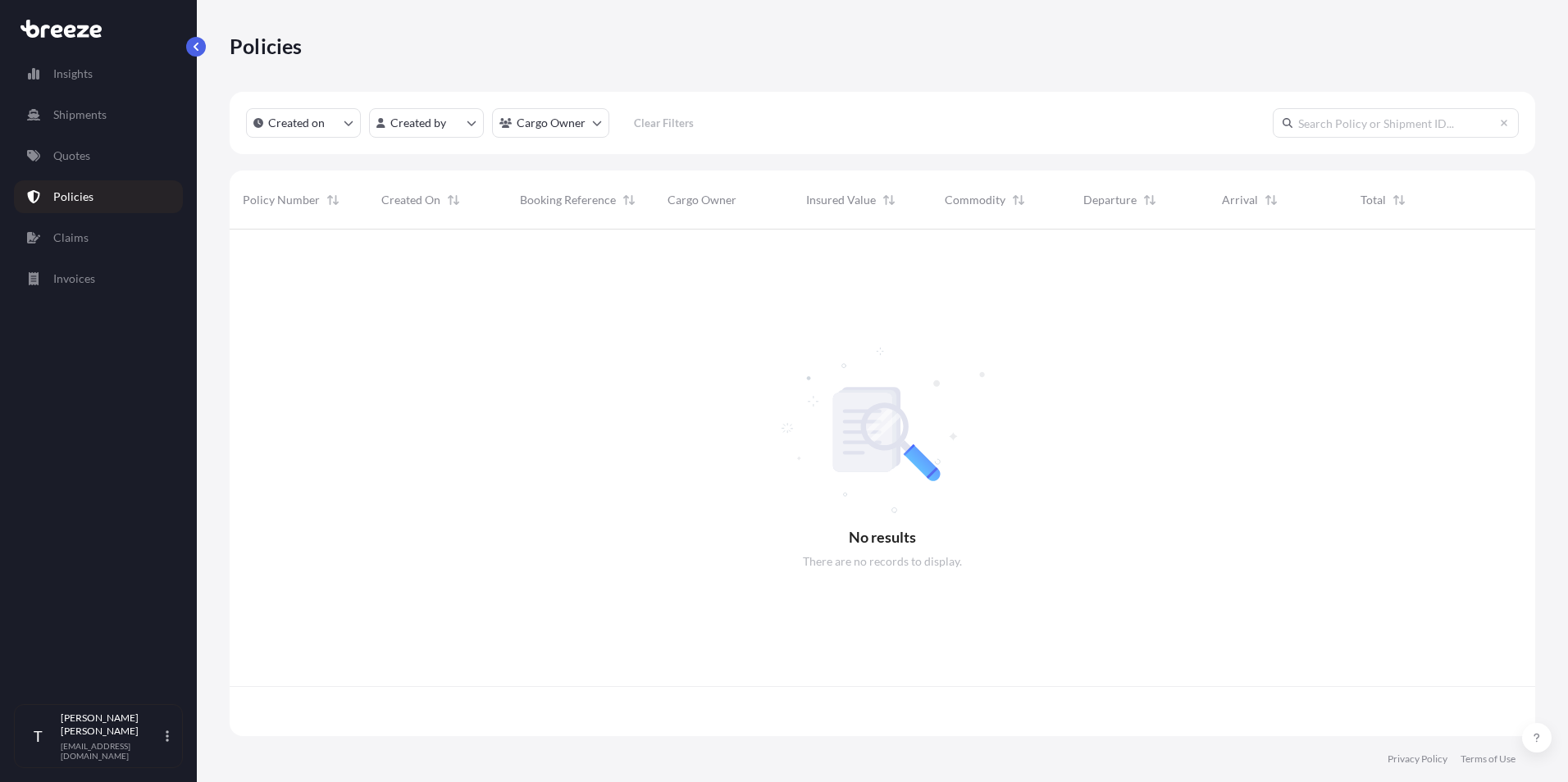
scroll to position [504, 1293]
